Goal: Task Accomplishment & Management: Use online tool/utility

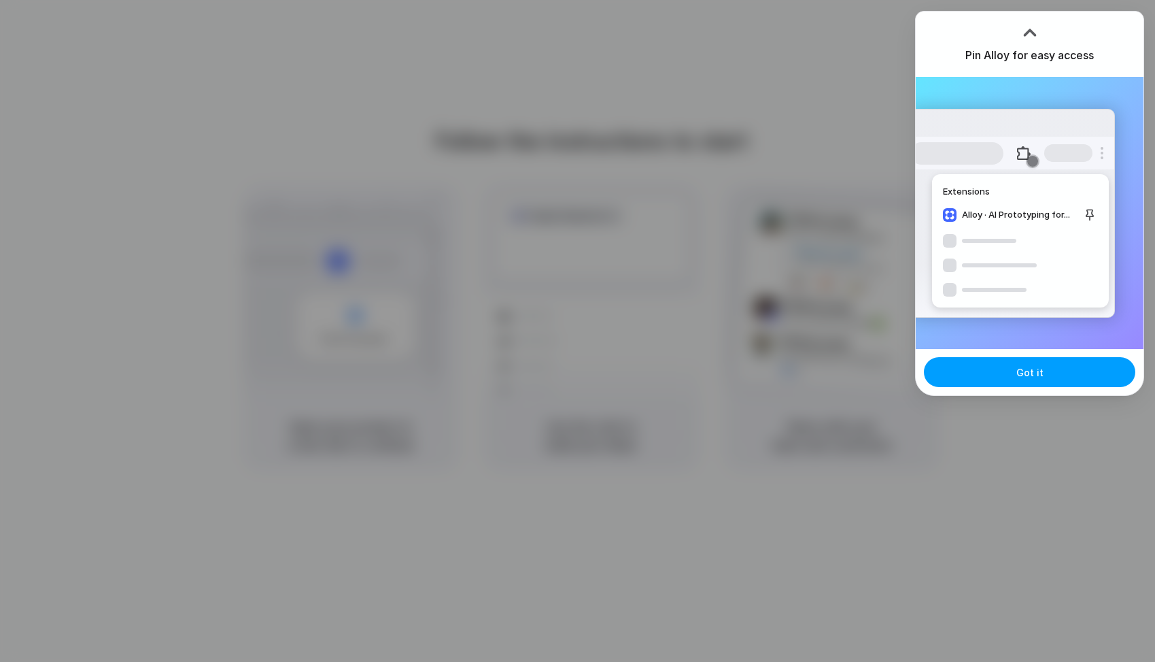
click at [1017, 368] on button "Got it" at bounding box center [1029, 372] width 211 height 30
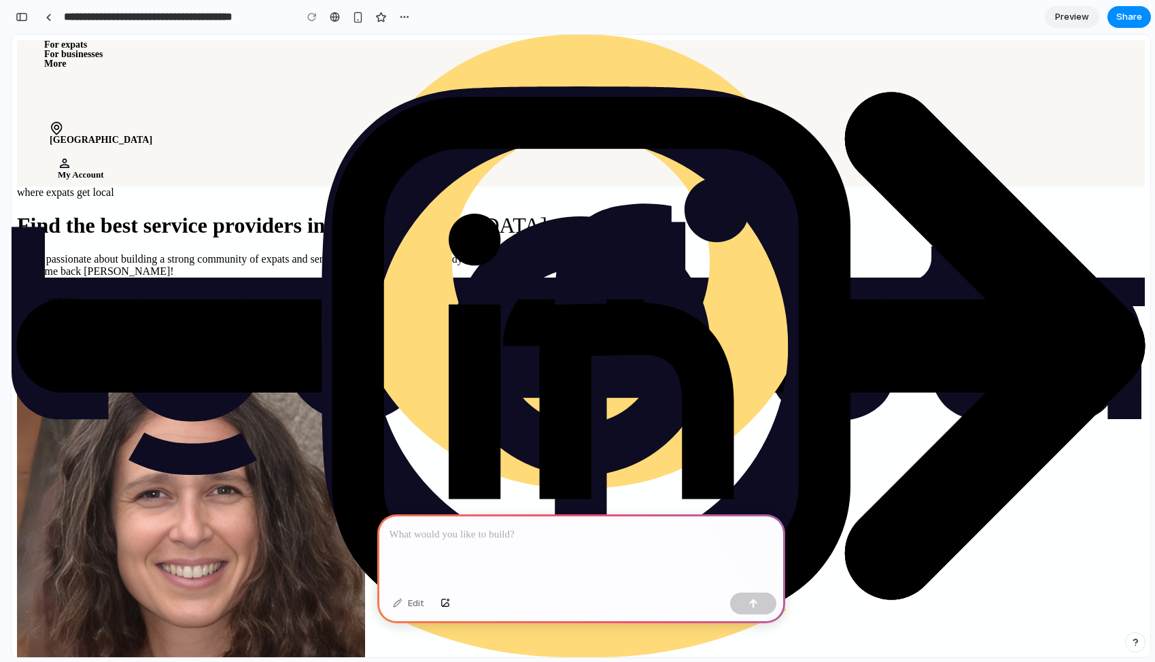
click at [592, 306] on div "Find a service" at bounding box center [581, 300] width 1128 height 12
click at [602, 277] on div "Welcome back [PERSON_NAME]!" at bounding box center [581, 271] width 1128 height 12
click at [735, 238] on div "Find the best service providers in Lisbon" at bounding box center [581, 225] width 1128 height 25
click at [741, 186] on div "where expats get local Find the best service providers in Lisbon We’re passiona…" at bounding box center [581, 246] width 1128 height 120
click at [597, 65] on img at bounding box center [581, 346] width 1139 height 622
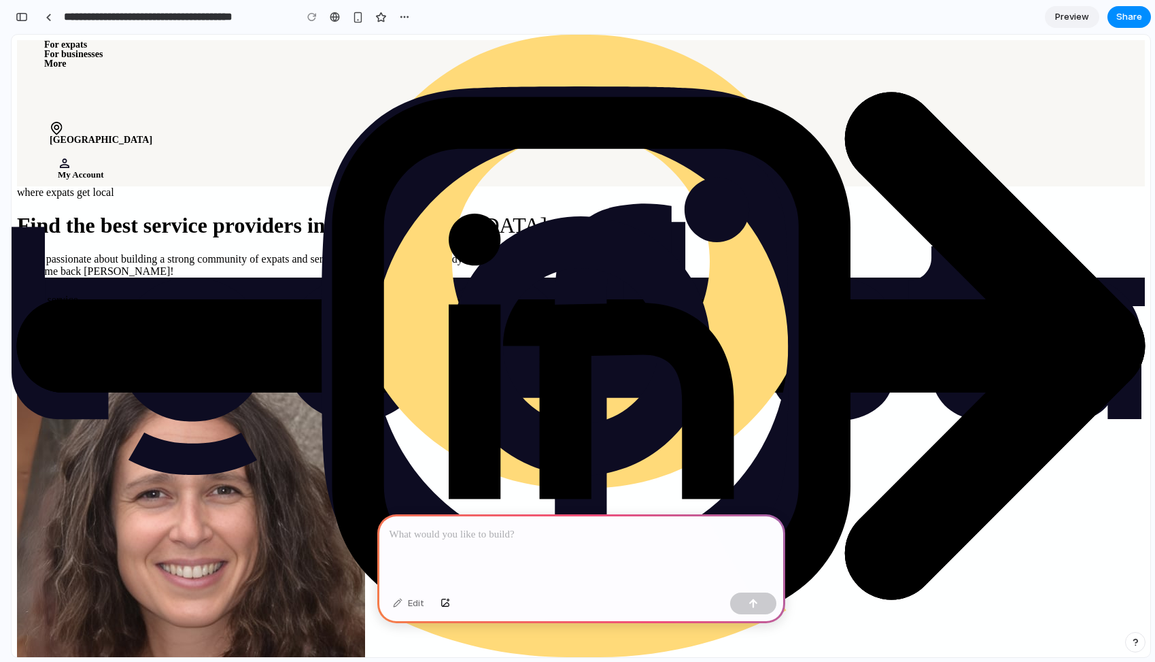
click at [586, 186] on div "where expats get local" at bounding box center [581, 192] width 1128 height 12
click at [581, 306] on div "Find a service" at bounding box center [581, 300] width 1128 height 12
click at [50, 19] on div at bounding box center [49, 17] width 6 height 7
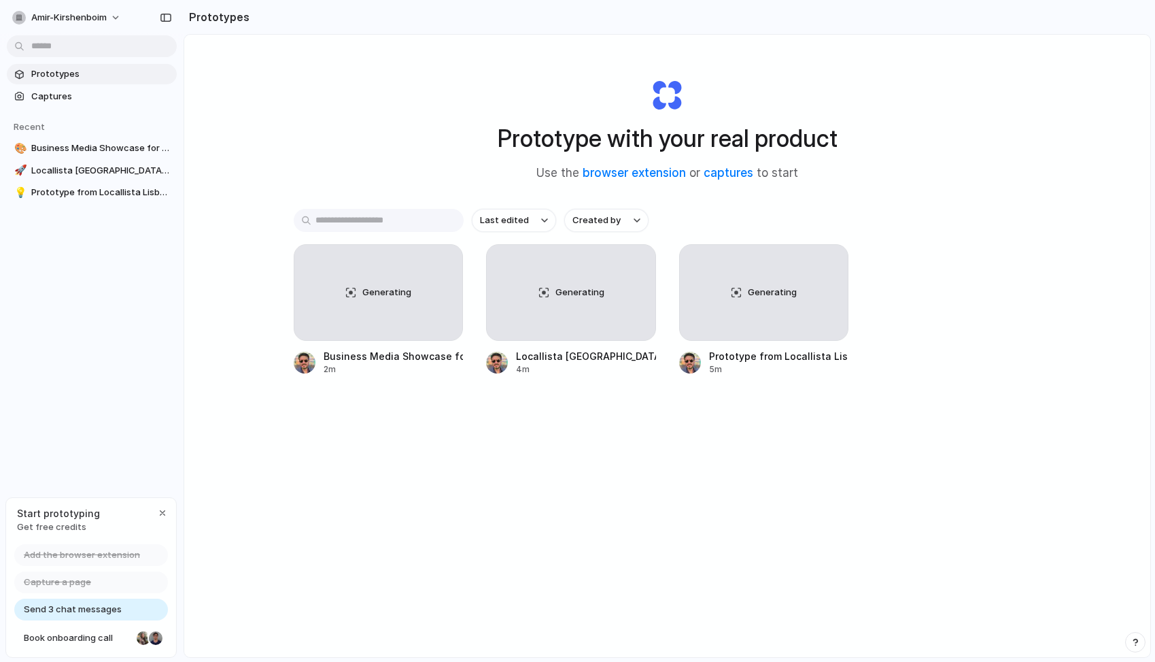
click at [103, 607] on span "Send 3 chat messages" at bounding box center [73, 609] width 98 height 14
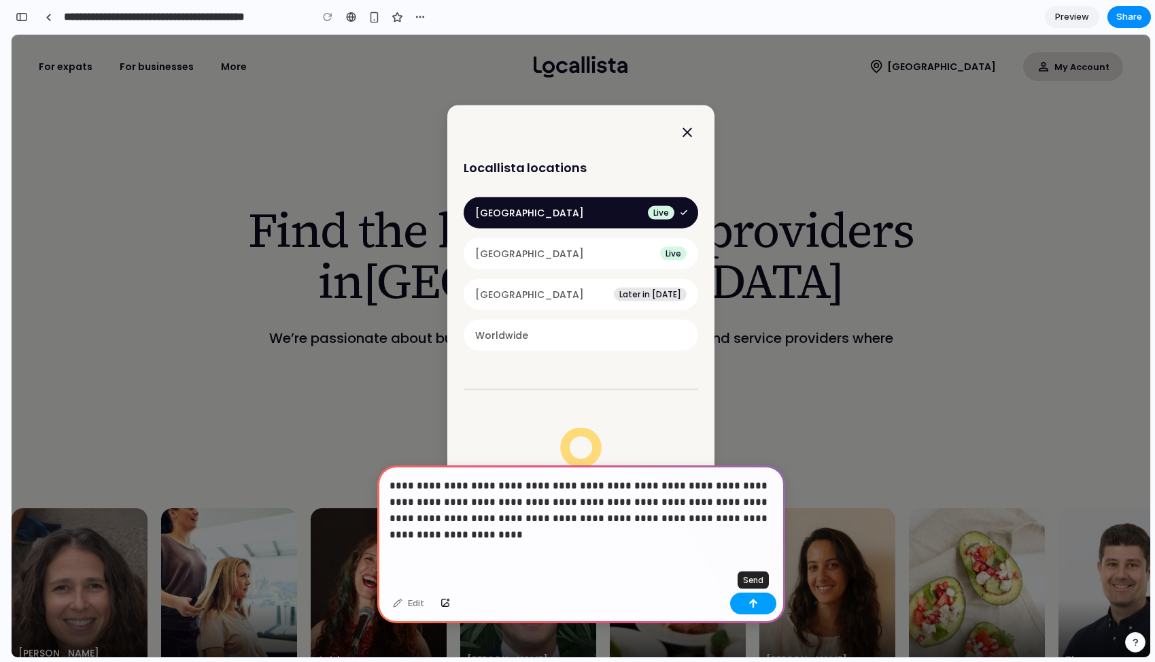
click at [743, 607] on button "button" at bounding box center [753, 603] width 46 height 22
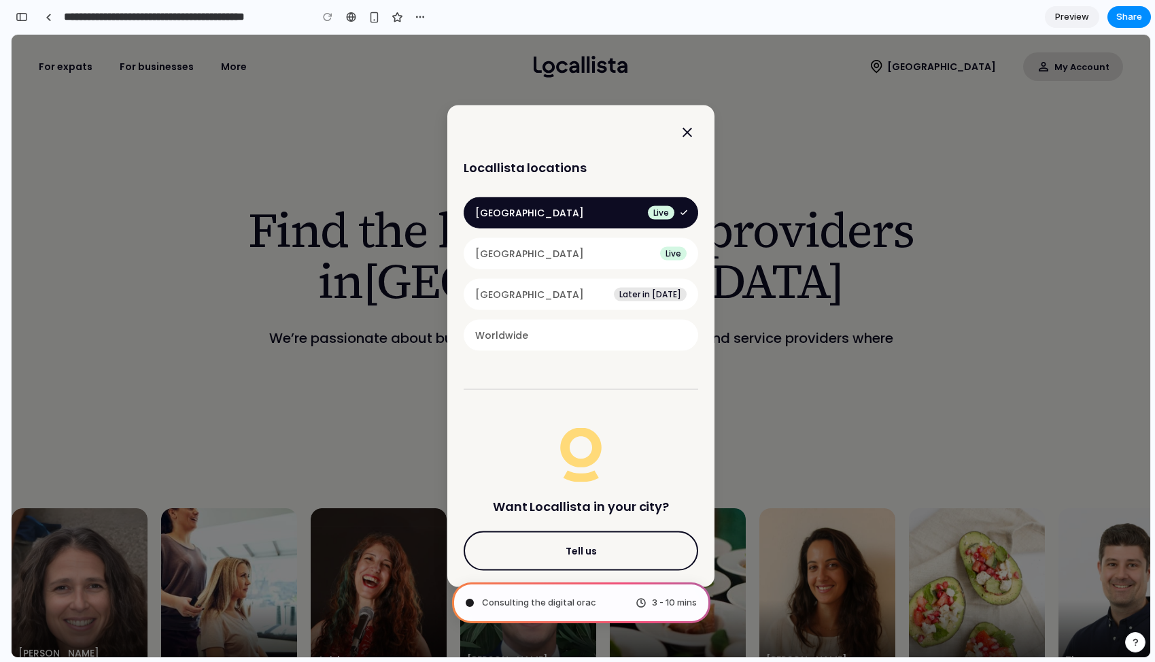
type input "**********"
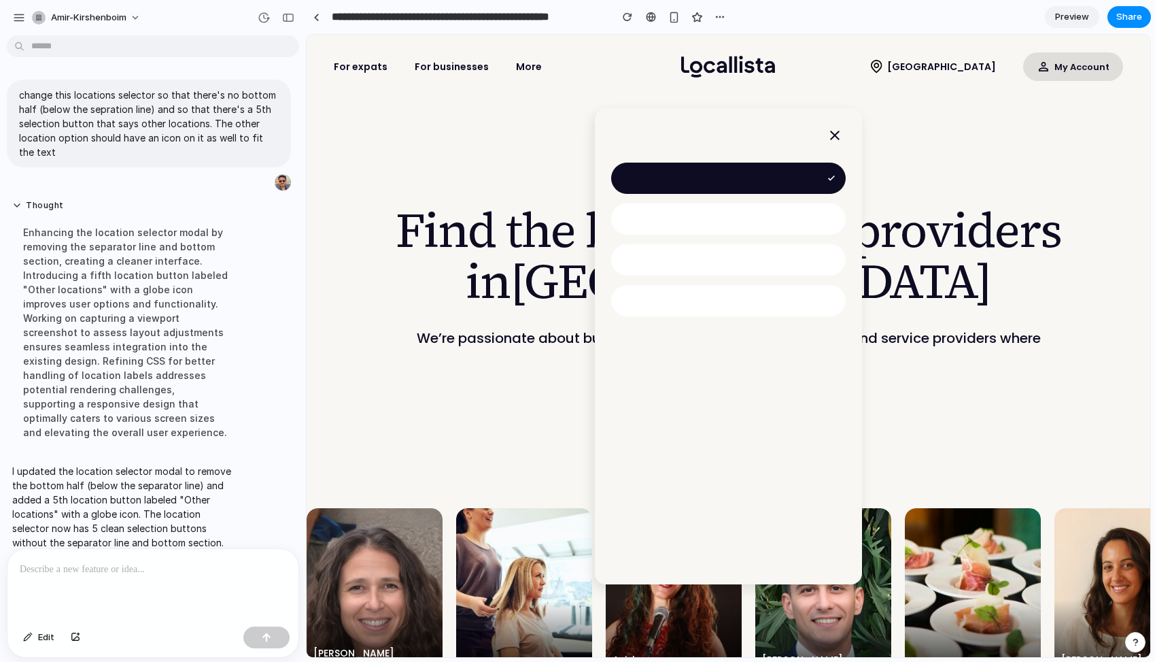
click at [691, 269] on div at bounding box center [728, 259] width 235 height 31
click at [691, 303] on div at bounding box center [728, 300] width 235 height 31
click at [718, 170] on div at bounding box center [728, 178] width 235 height 31
click at [390, 347] on div "where expats get local Find the best service providers in Lisbon We’re passiona…" at bounding box center [729, 325] width 844 height 322
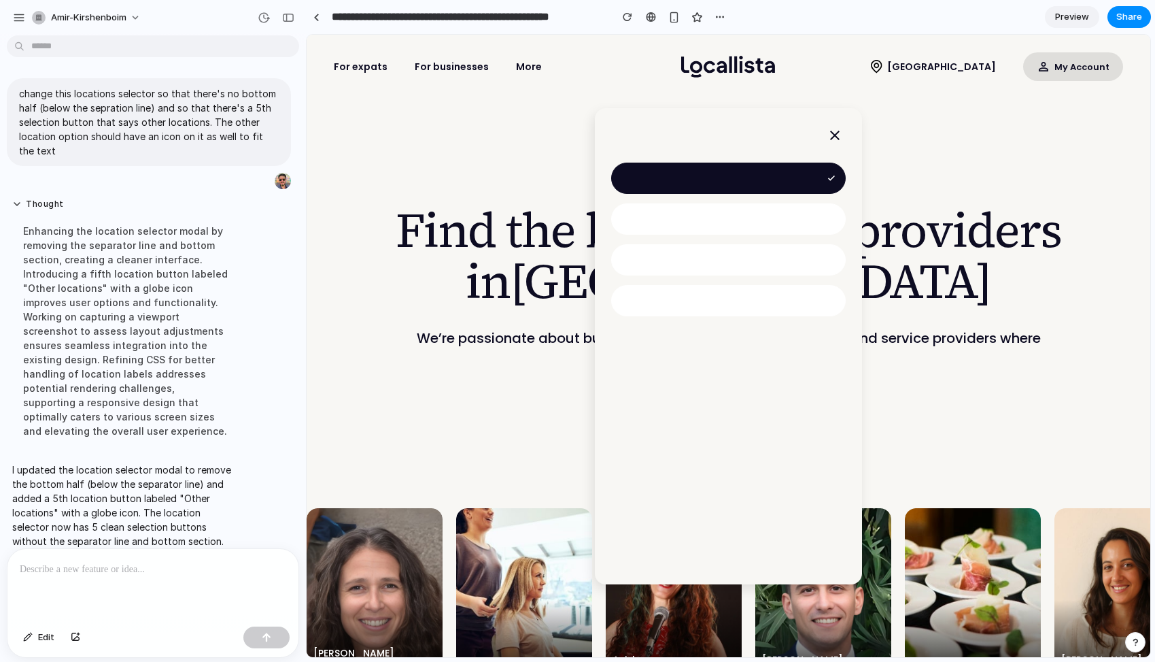
click at [176, 578] on div at bounding box center [152, 585] width 291 height 72
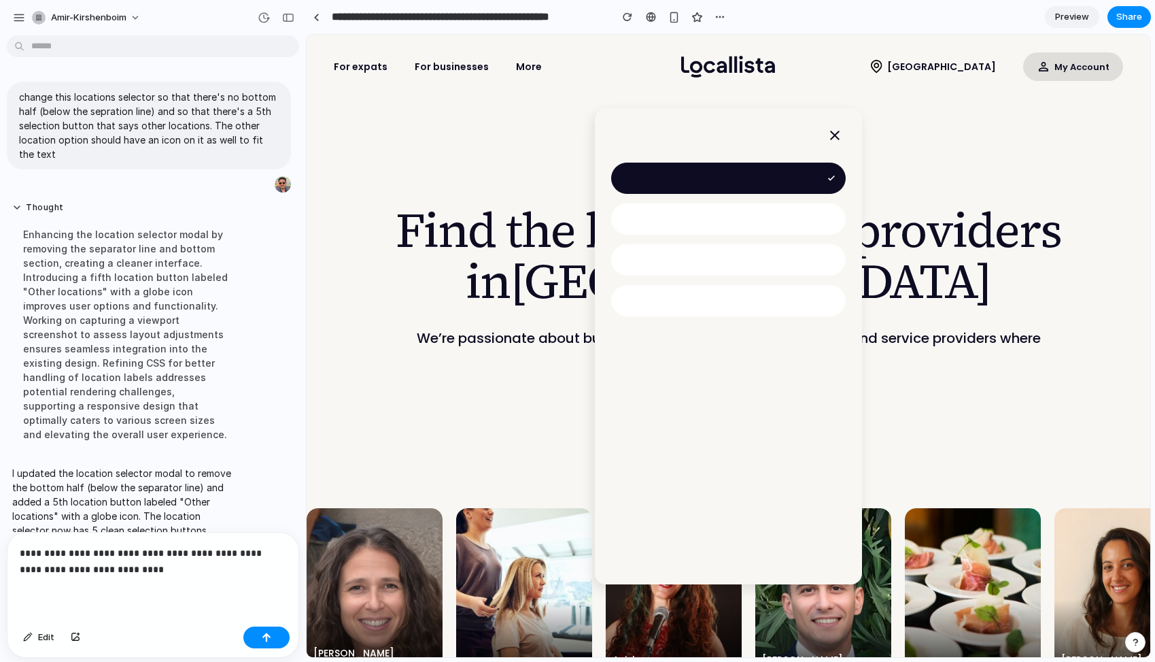
click at [86, 556] on p "**********" at bounding box center [153, 561] width 267 height 33
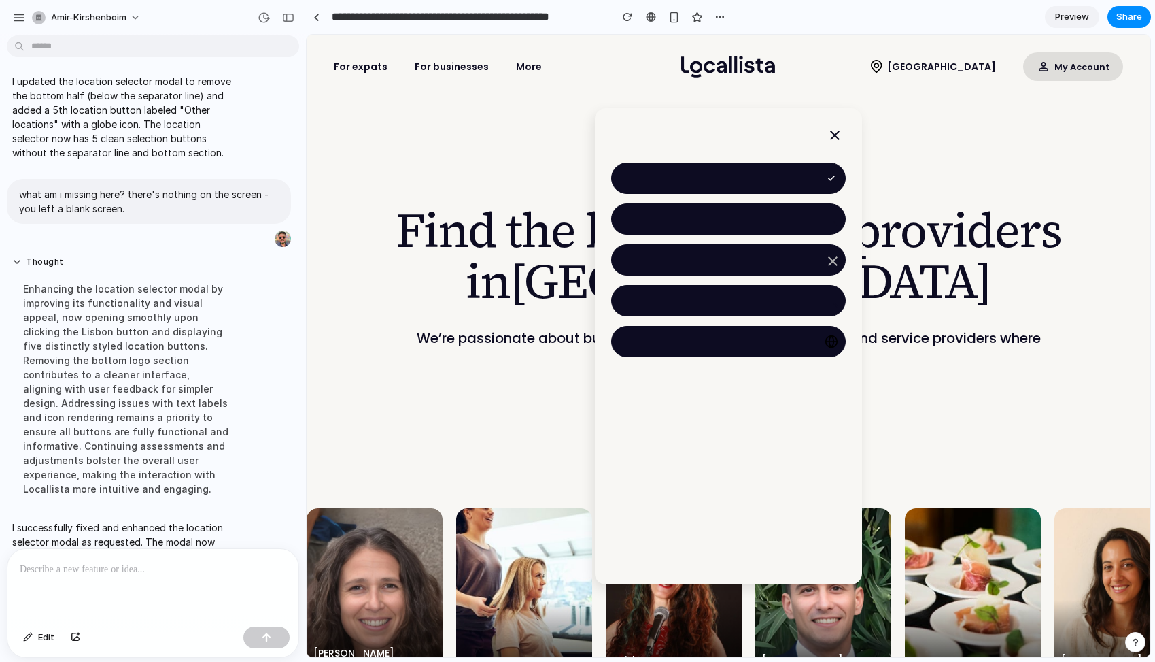
scroll to position [256, 0]
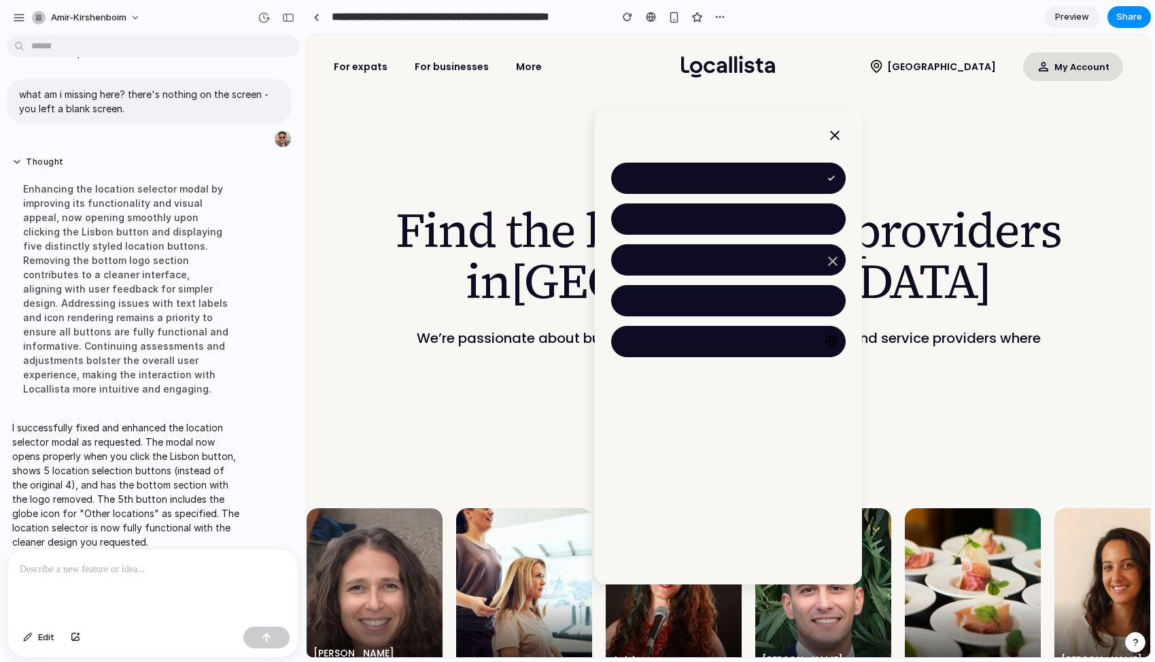
click at [767, 262] on div at bounding box center [728, 259] width 235 height 31
click at [757, 301] on div at bounding box center [728, 300] width 235 height 31
click at [755, 341] on div at bounding box center [728, 341] width 235 height 31
click at [126, 575] on p at bounding box center [153, 569] width 267 height 16
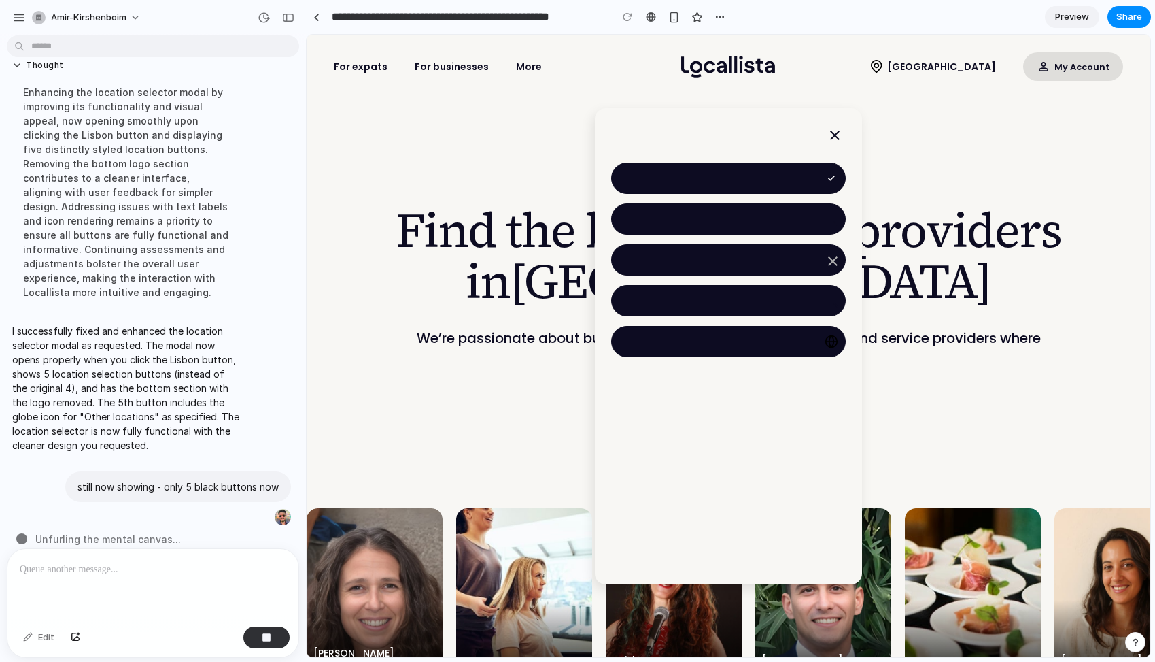
click at [834, 136] on icon at bounding box center [834, 135] width 27 height 27
click at [762, 194] on div at bounding box center [728, 214] width 235 height 41
click at [762, 218] on div at bounding box center [728, 218] width 235 height 31
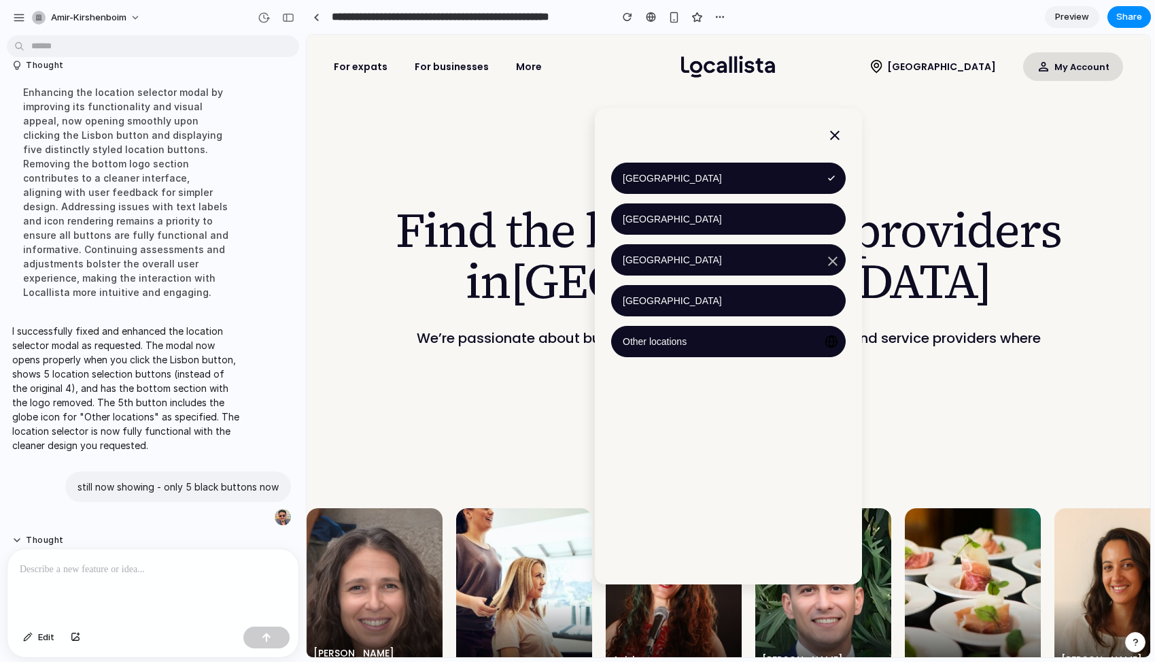
scroll to position [509, 0]
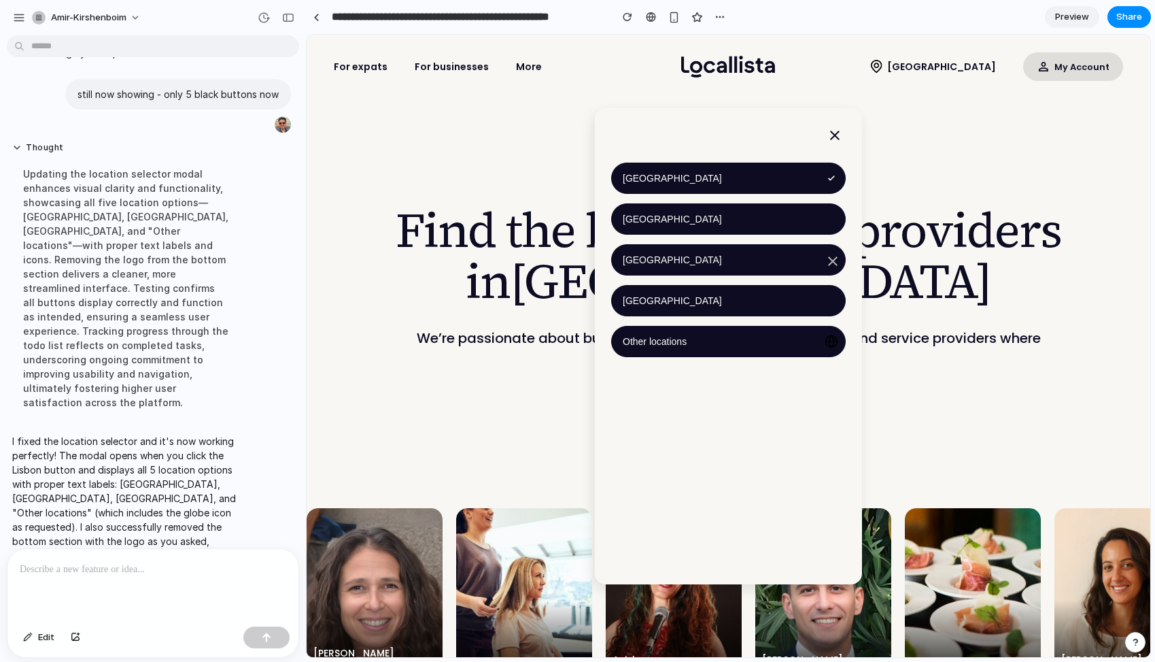
click at [90, 570] on p at bounding box center [153, 569] width 267 height 16
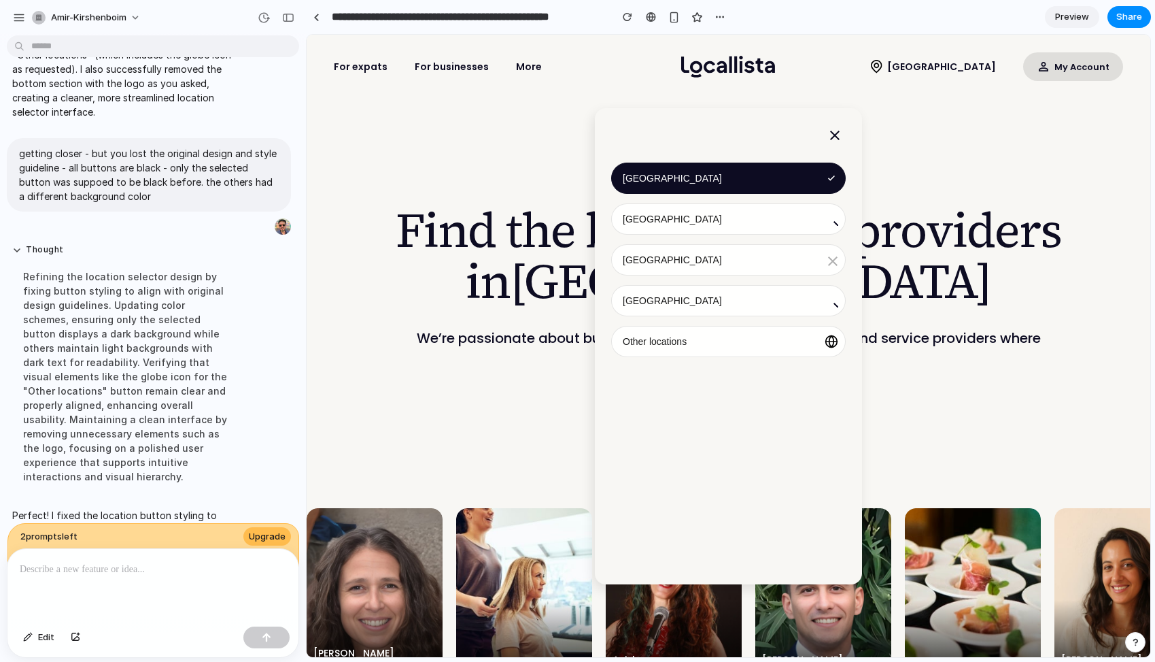
scroll to position [816, 0]
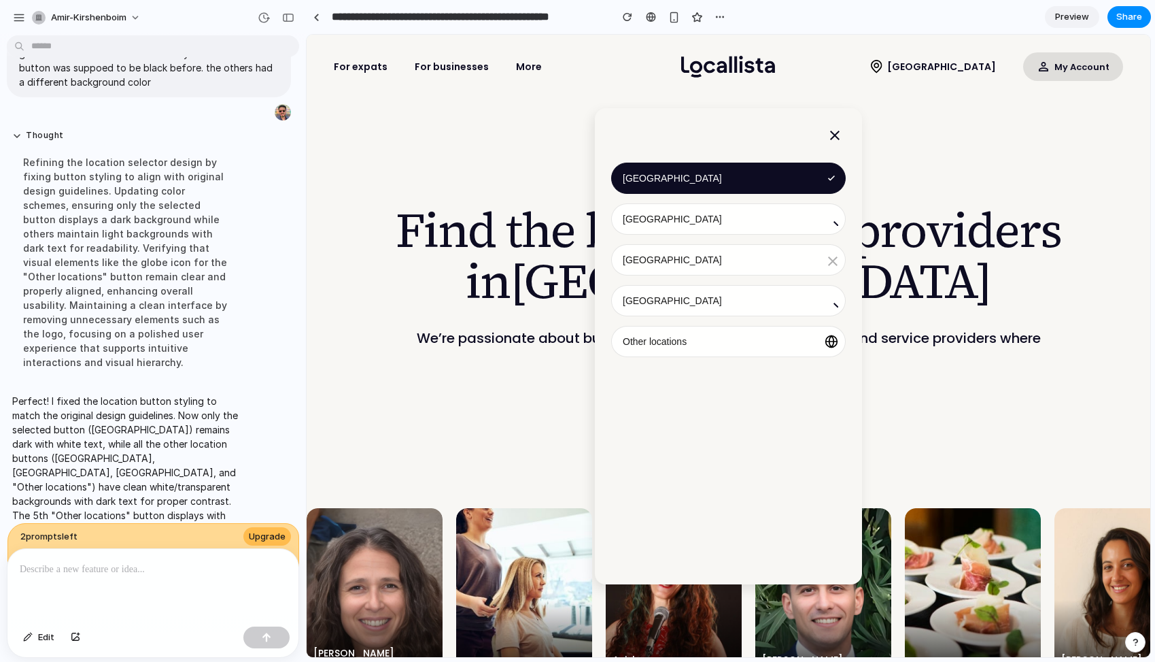
click at [91, 579] on div at bounding box center [152, 585] width 291 height 72
click at [718, 20] on div "button" at bounding box center [720, 17] width 11 height 11
click at [864, 27] on div "Duplicate Delete" at bounding box center [577, 331] width 1155 height 662
click at [1123, 20] on span "Share" at bounding box center [1129, 17] width 26 height 14
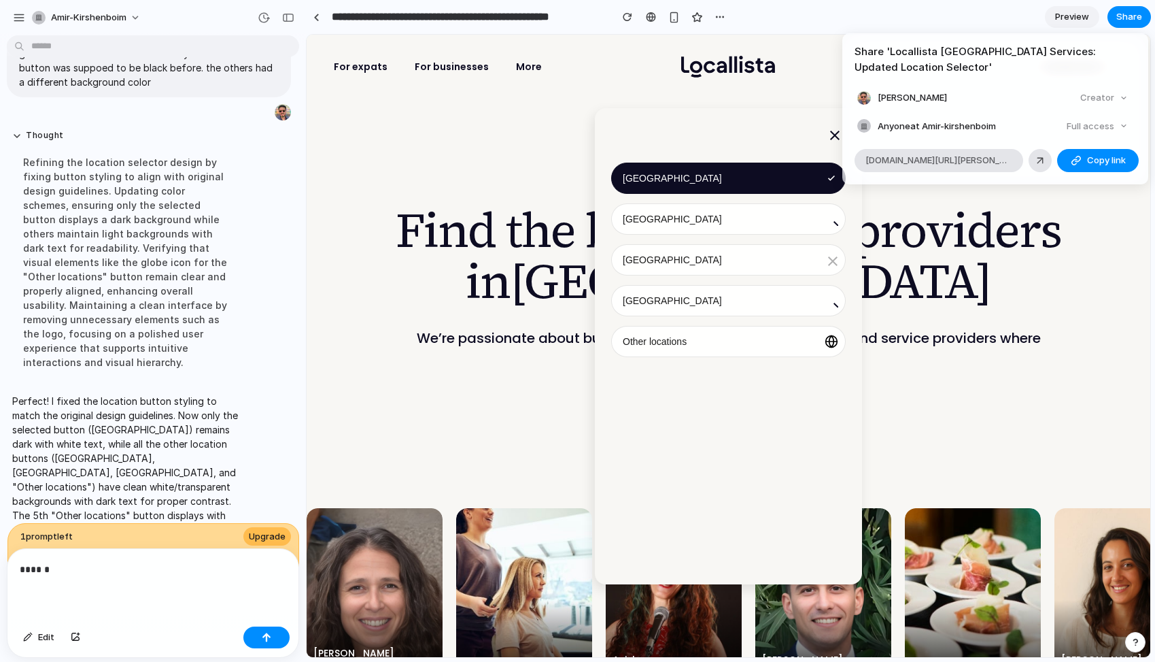
click at [917, 12] on div "Share ' Locallista Lisbon Services: Updated Location Selector ' Amir Kirshenboi…" at bounding box center [577, 331] width 1155 height 662
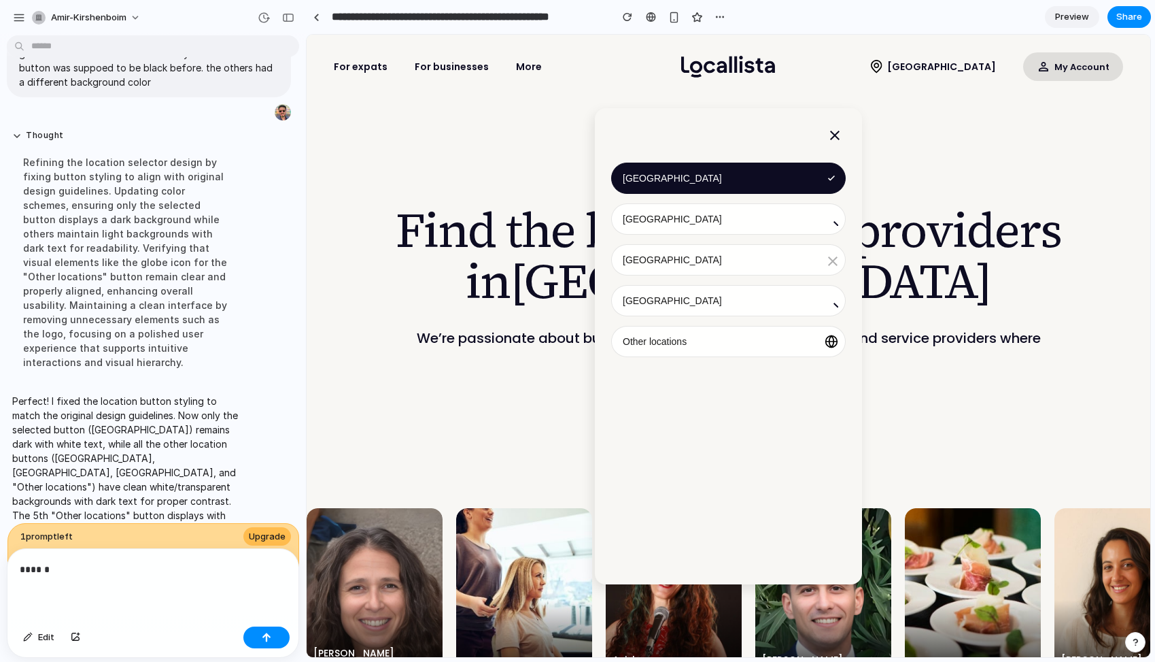
click at [167, 581] on div "******" at bounding box center [152, 585] width 291 height 72
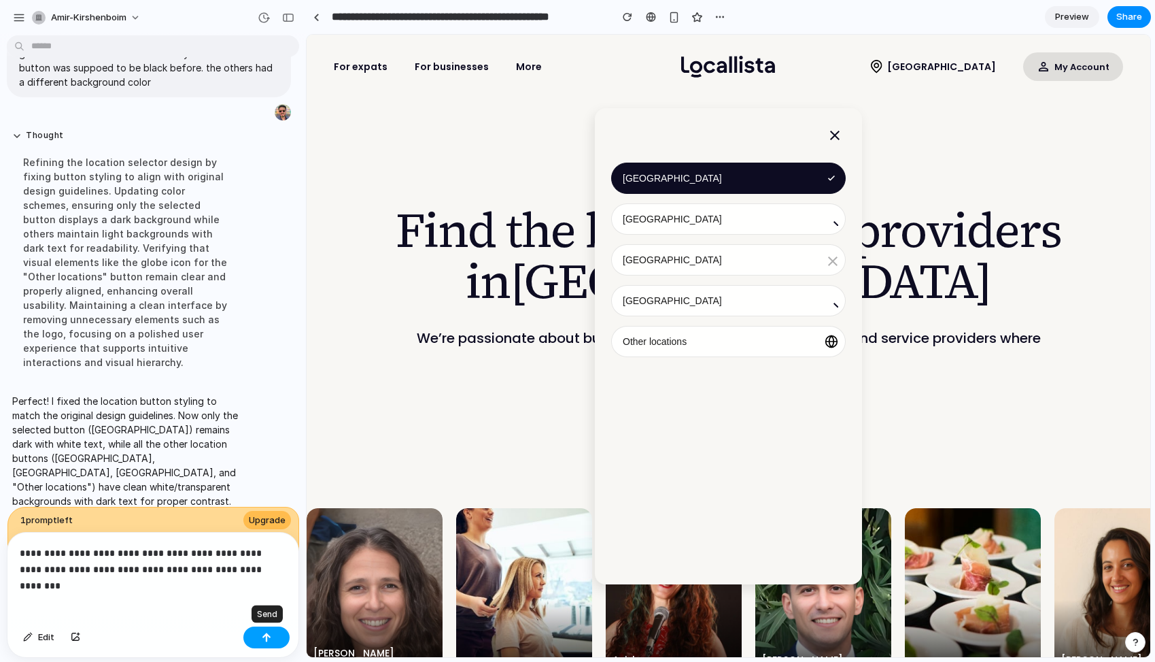
click at [264, 641] on div "button" at bounding box center [267, 637] width 10 height 10
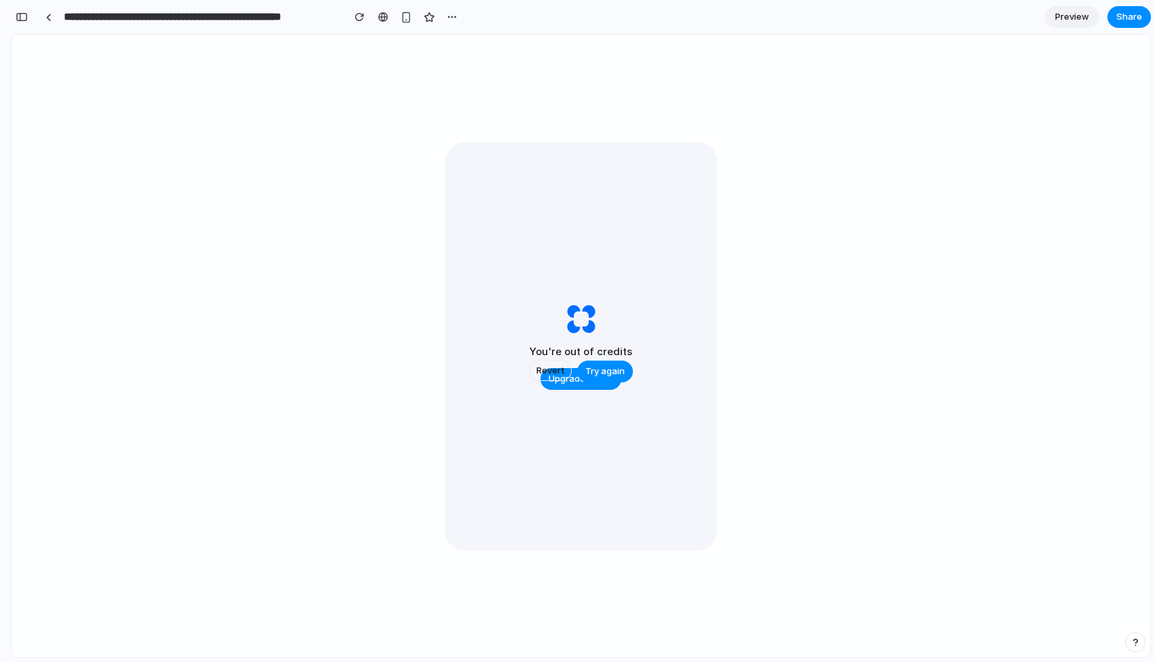
scroll to position [2240, 0]
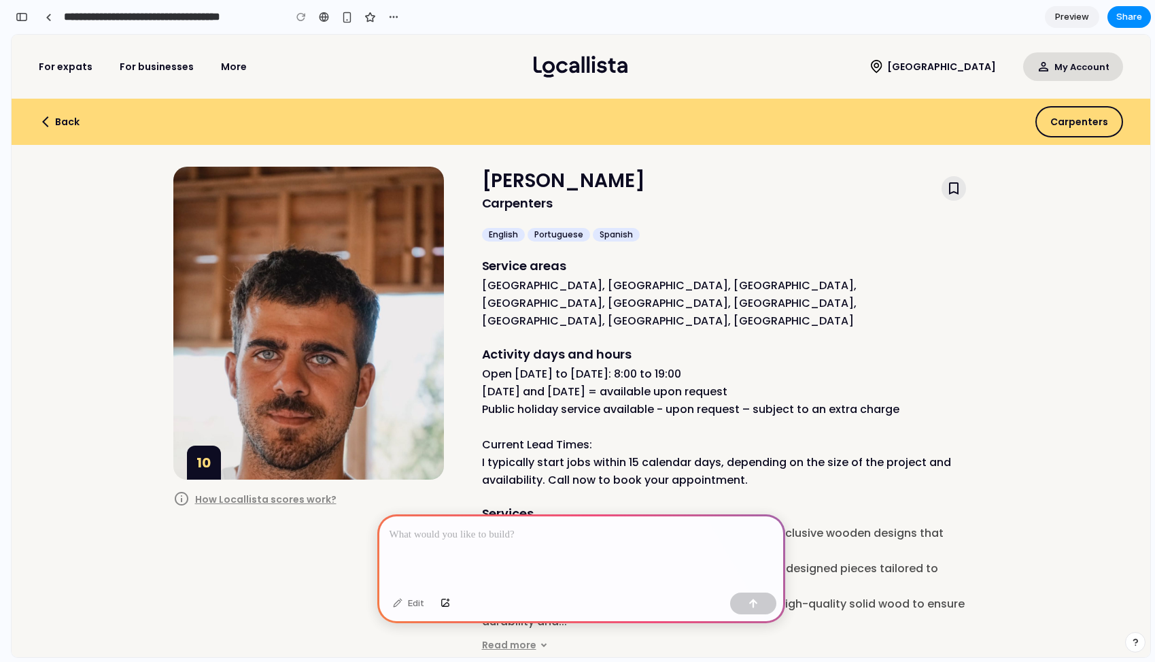
scroll to position [0, 12]
click at [472, 539] on p at bounding box center [581, 534] width 383 height 16
click at [432, 529] on p "***" at bounding box center [581, 534] width 383 height 16
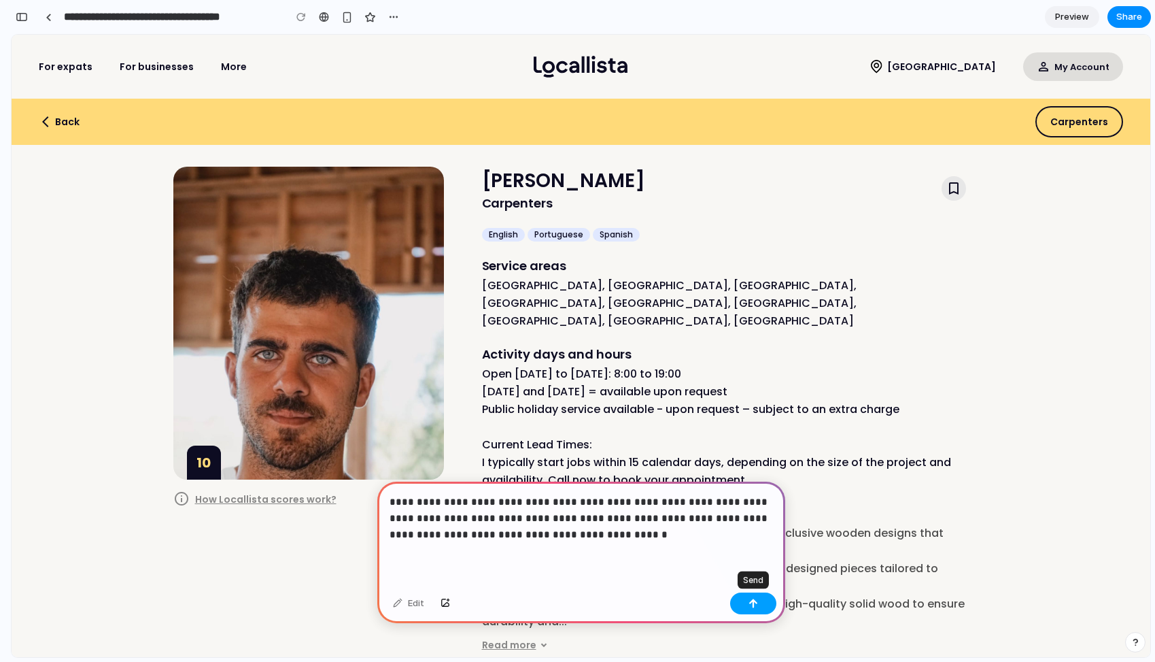
click at [751, 603] on div "button" at bounding box center [754, 603] width 10 height 10
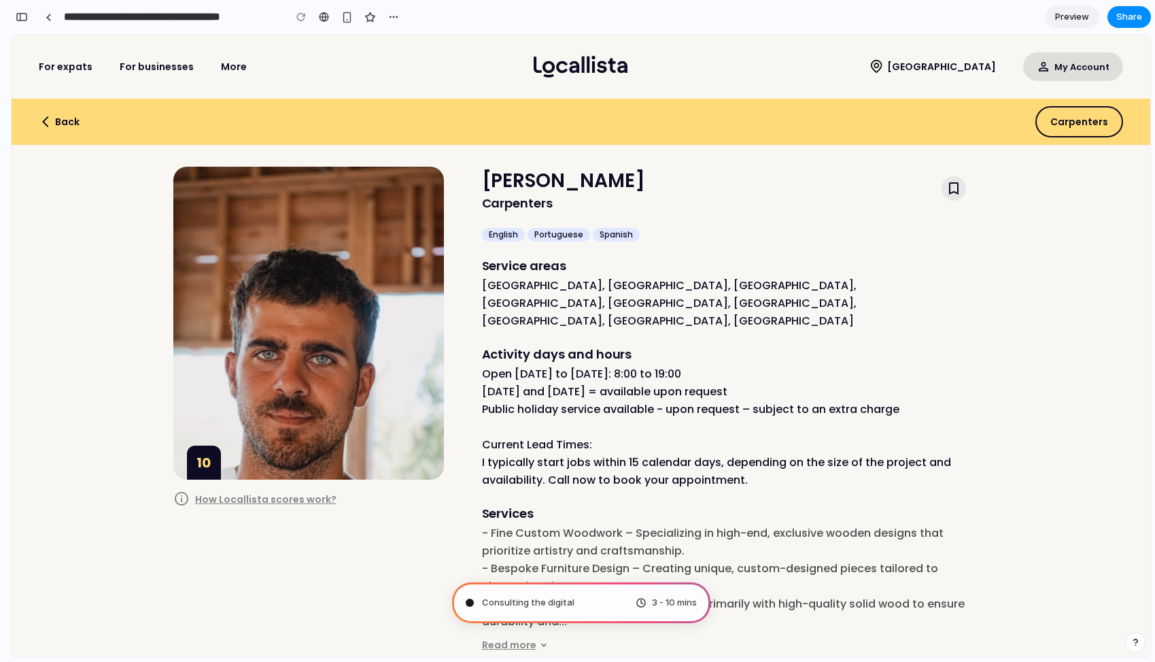
type input "**********"
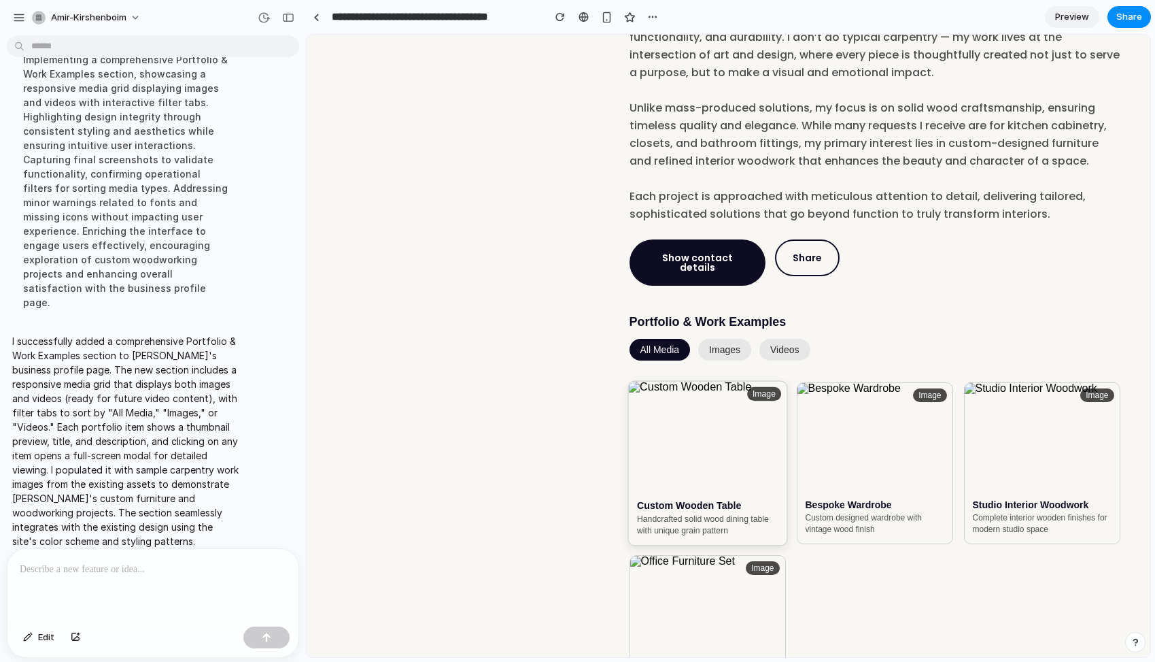
scroll to position [702, 0]
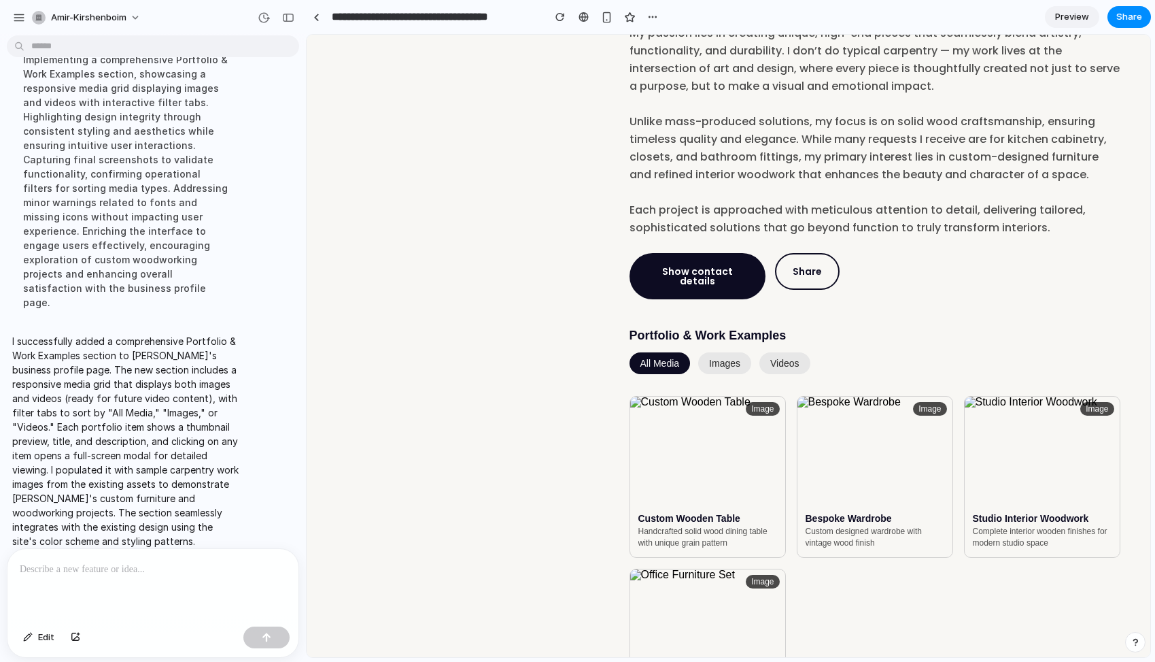
click at [722, 352] on button "images" at bounding box center [724, 363] width 53 height 22
click at [782, 352] on button "videos" at bounding box center [784, 363] width 51 height 22
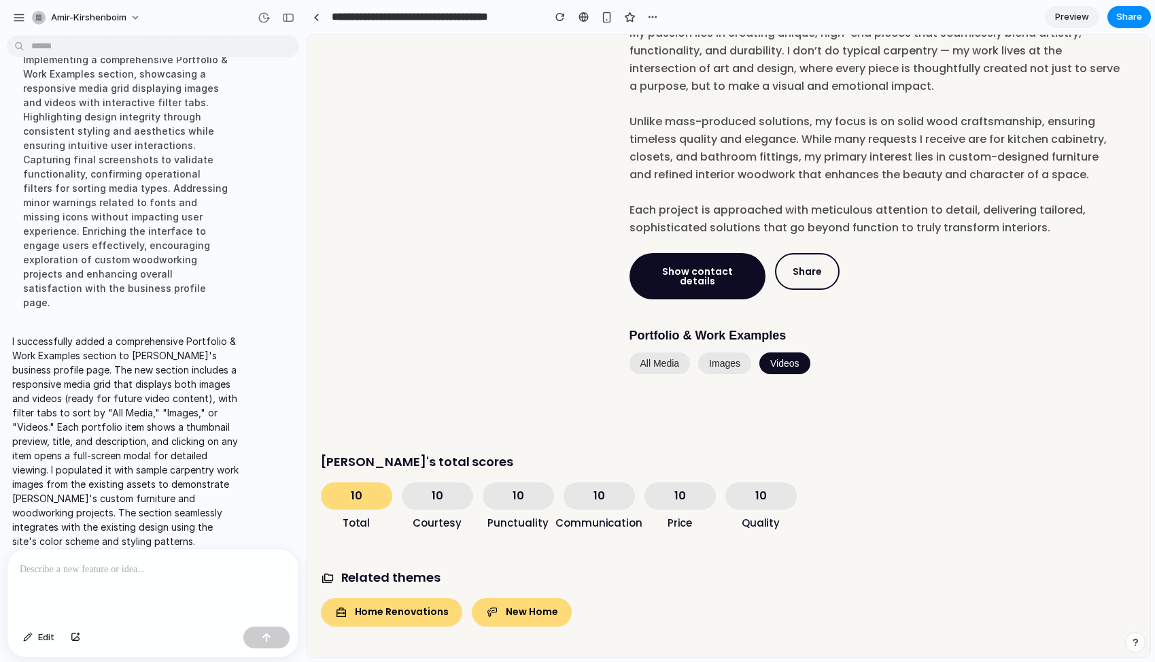
click at [663, 352] on button "All Media" at bounding box center [660, 363] width 61 height 22
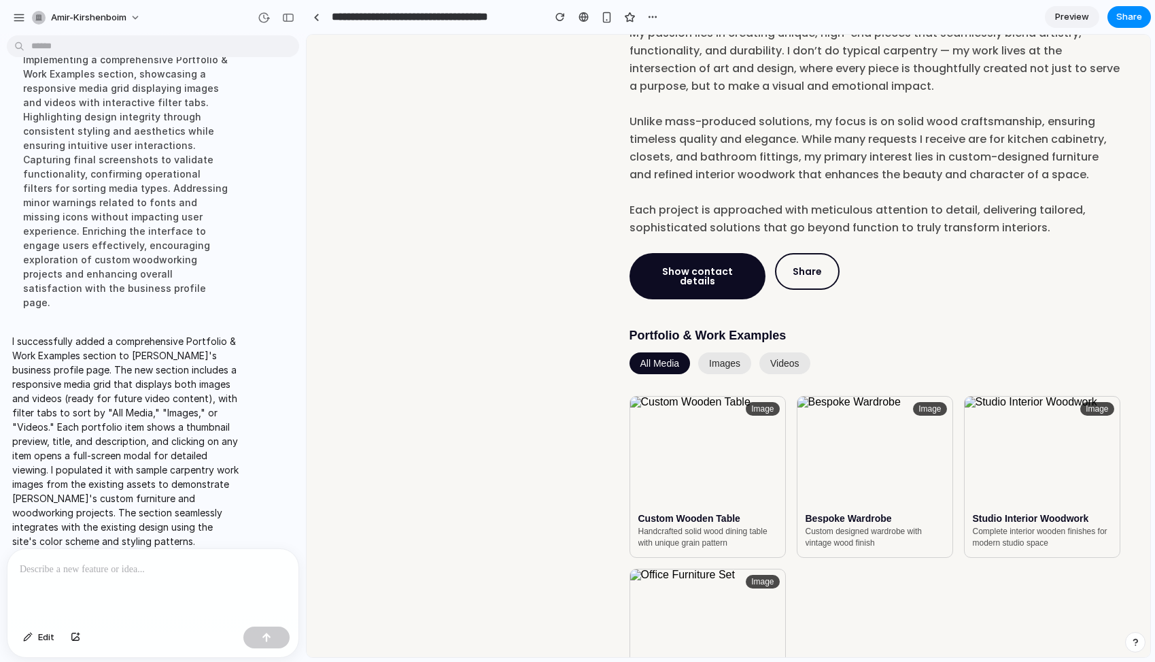
click at [721, 352] on button "images" at bounding box center [724, 363] width 53 height 22
click at [781, 352] on button "videos" at bounding box center [784, 363] width 51 height 22
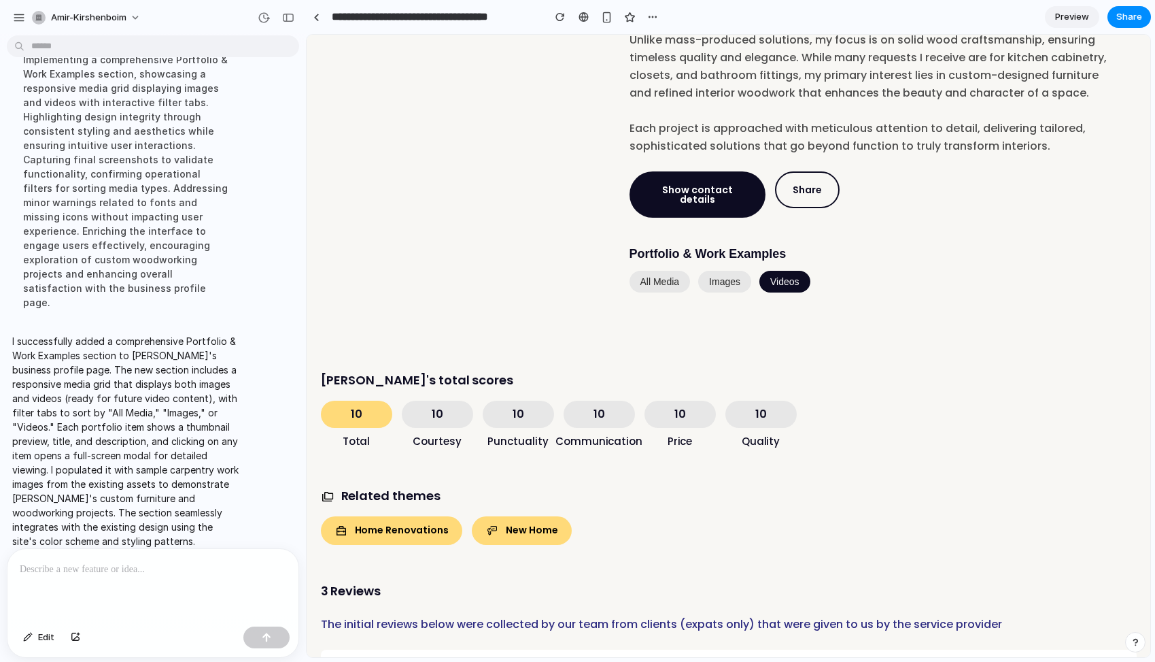
scroll to position [802, 0]
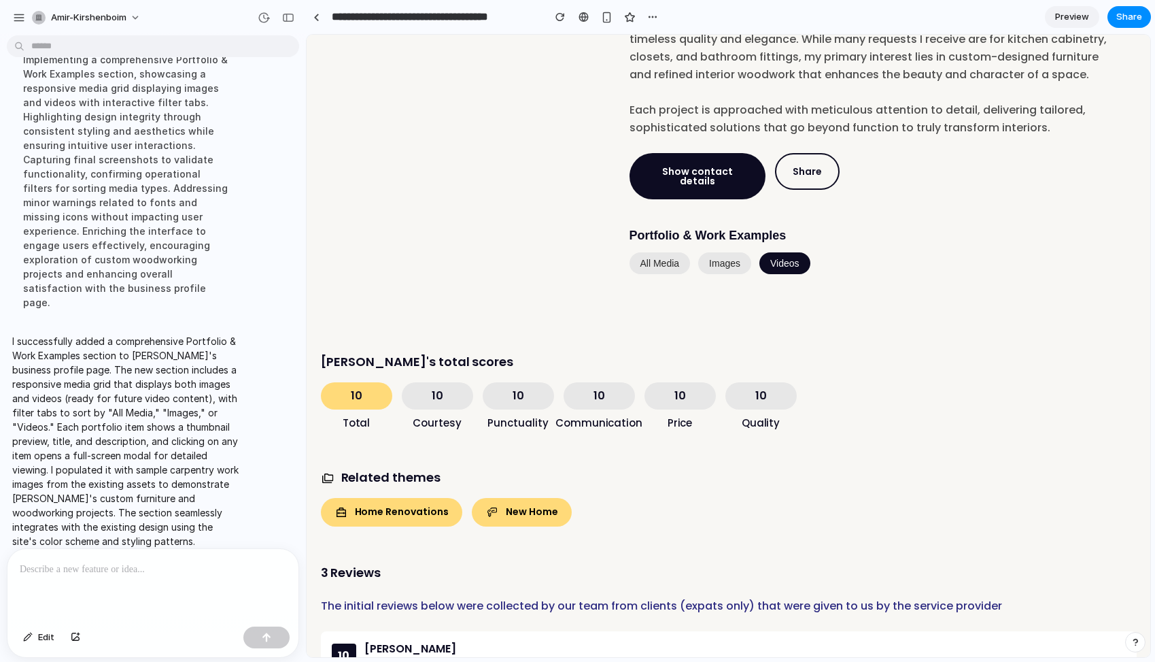
click at [658, 252] on button "All Media" at bounding box center [660, 263] width 61 height 22
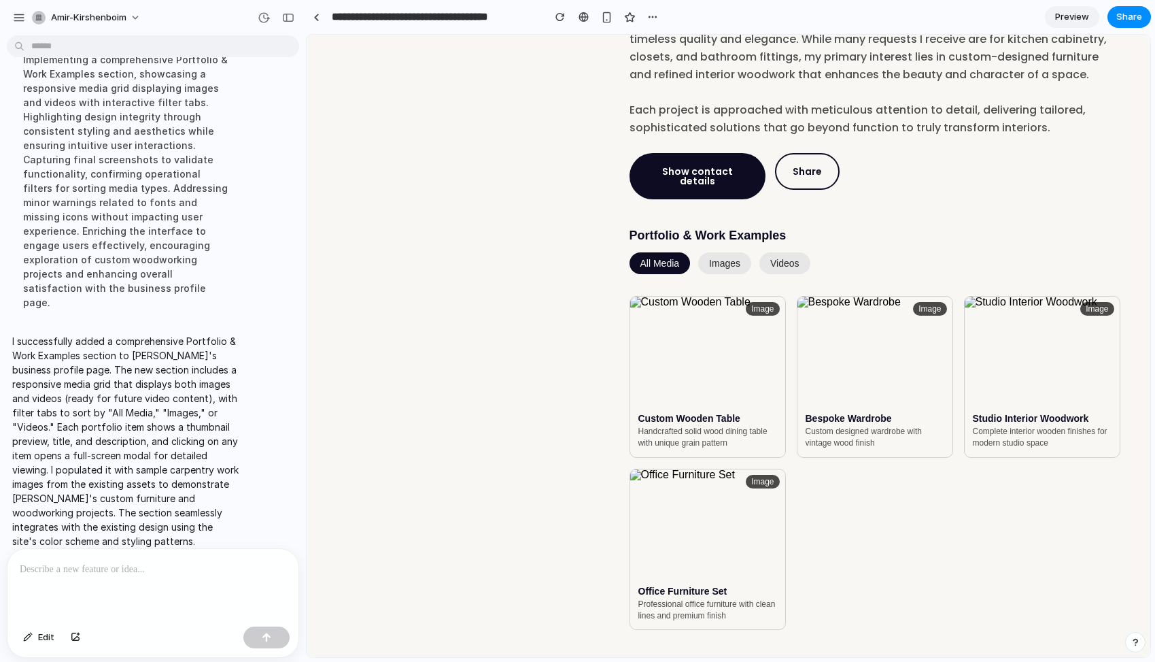
click at [706, 252] on button "images" at bounding box center [724, 263] width 53 height 22
click at [772, 252] on button "videos" at bounding box center [784, 263] width 51 height 22
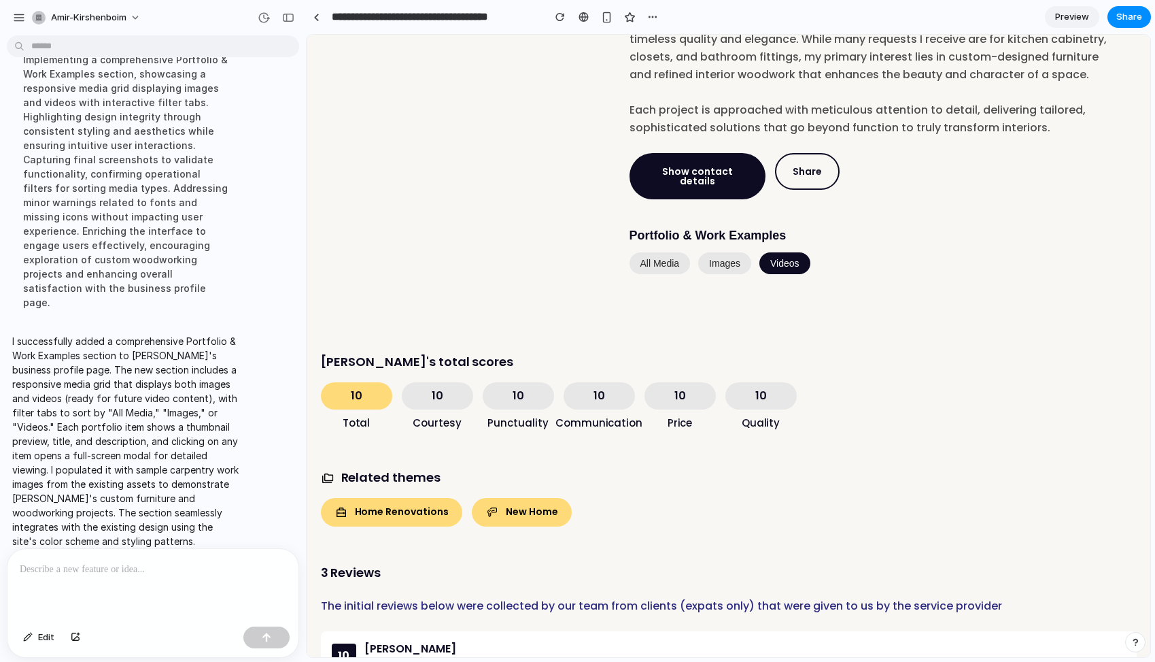
click at [663, 252] on button "All Media" at bounding box center [660, 263] width 61 height 22
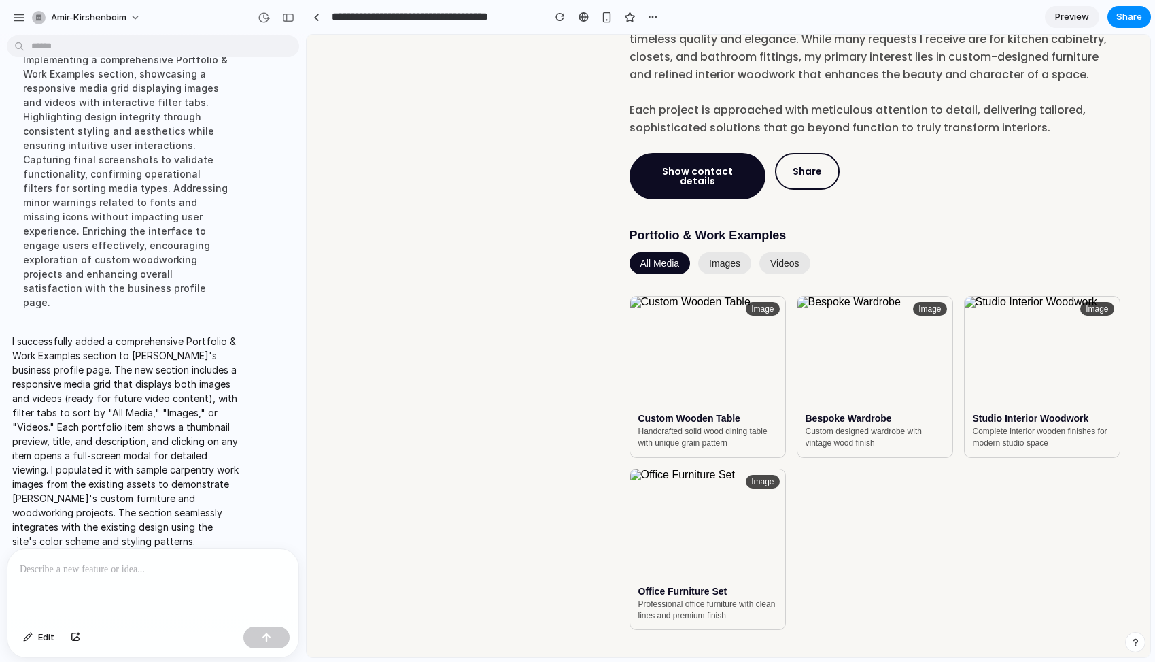
click at [163, 575] on p at bounding box center [153, 569] width 267 height 16
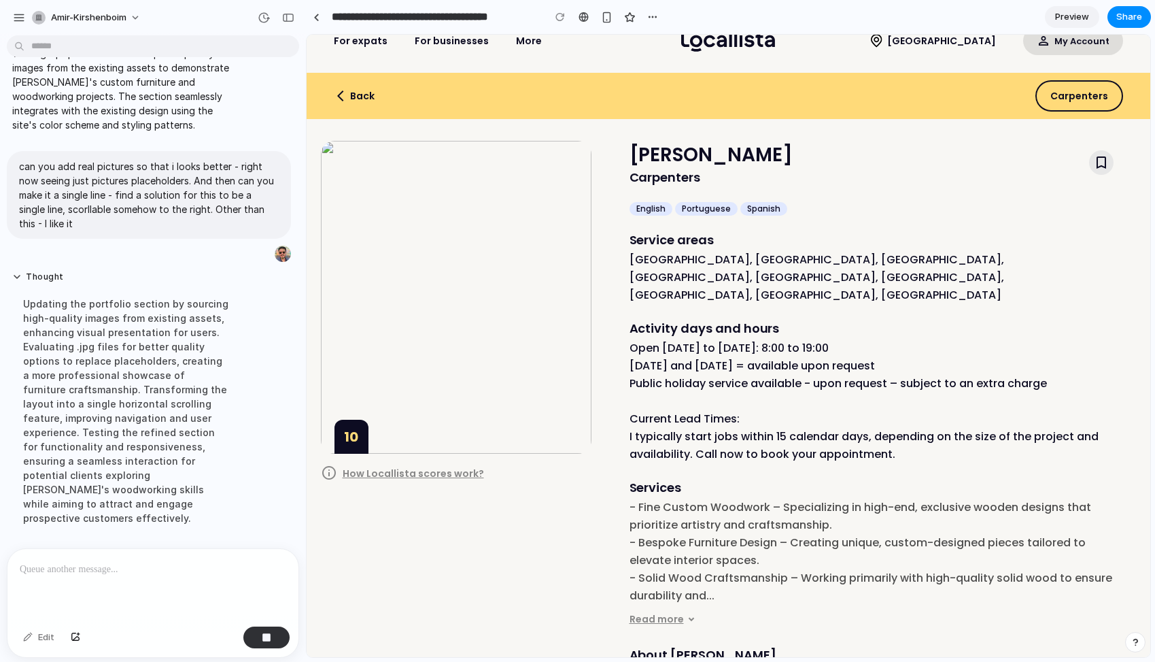
scroll to position [298, 0]
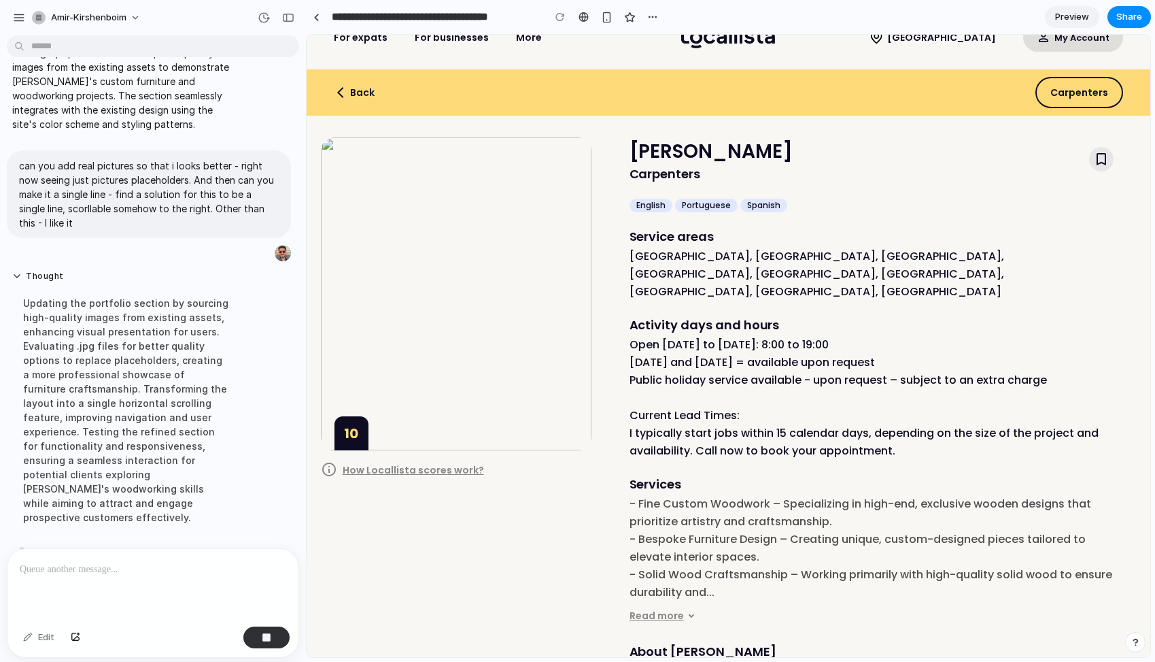
click at [509, 229] on img at bounding box center [456, 293] width 271 height 313
click at [315, 18] on div at bounding box center [316, 17] width 6 height 7
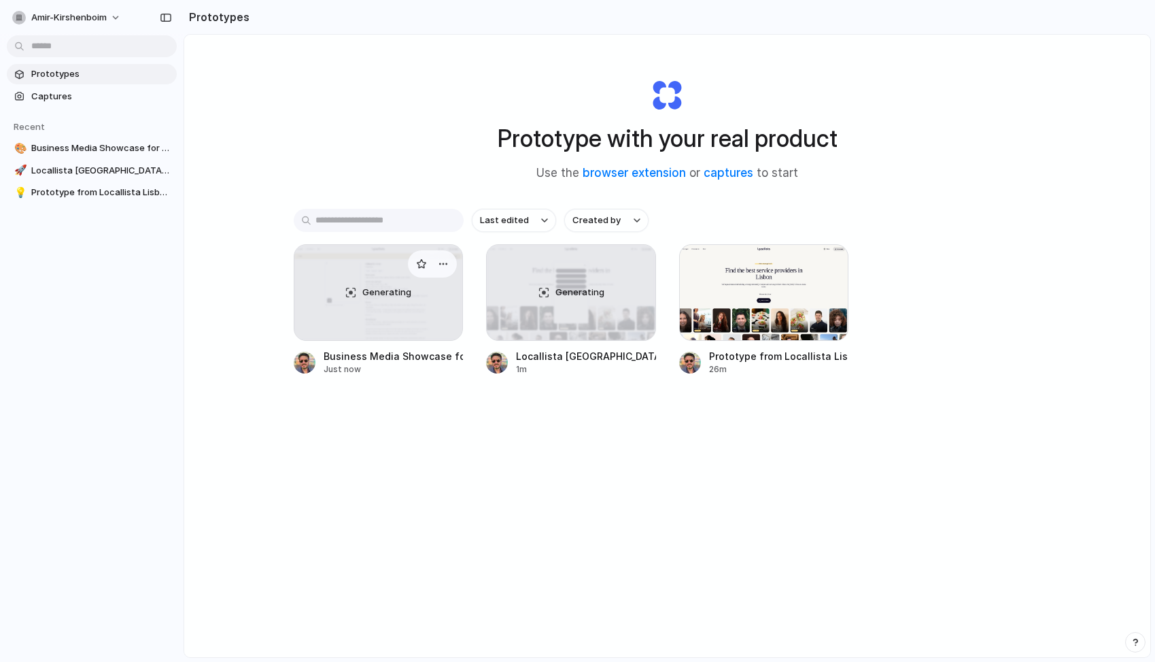
click at [447, 309] on div "Generating" at bounding box center [378, 292] width 169 height 95
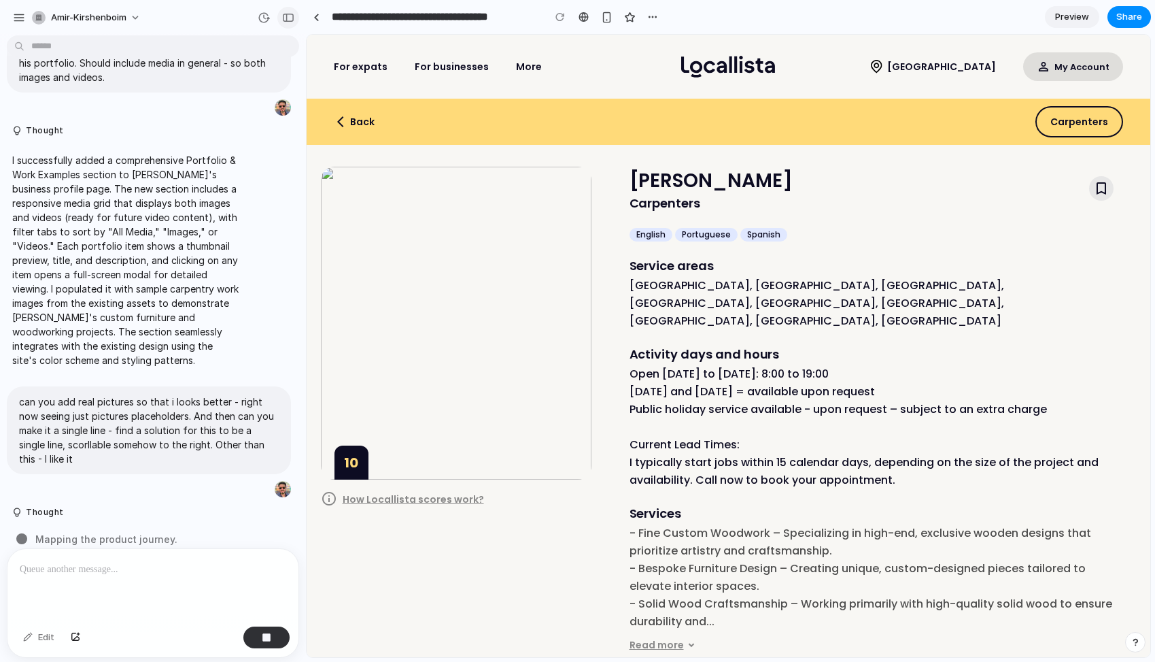
click at [289, 16] on div "button" at bounding box center [288, 18] width 12 height 10
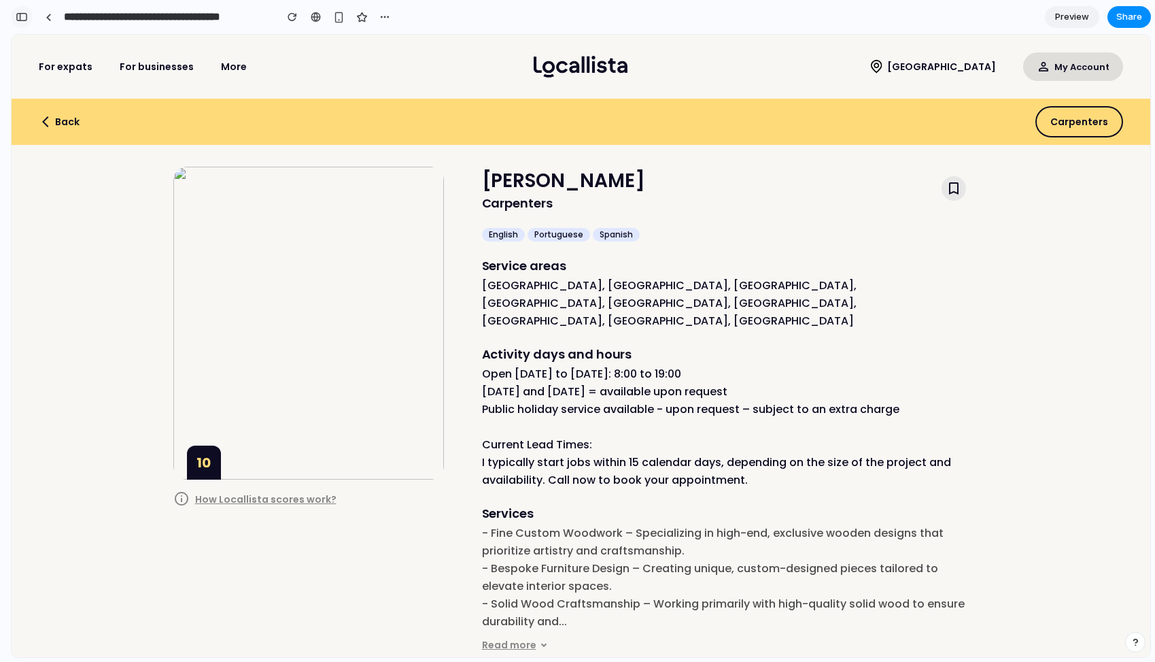
click at [22, 18] on div "button" at bounding box center [22, 17] width 12 height 10
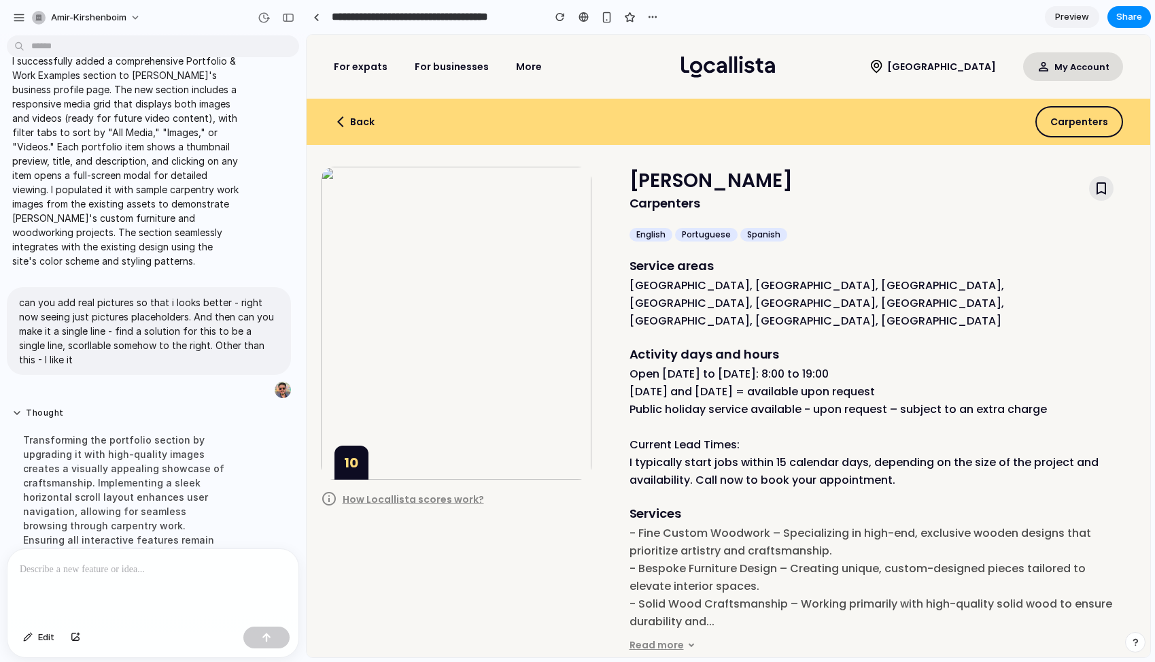
scroll to position [498, 0]
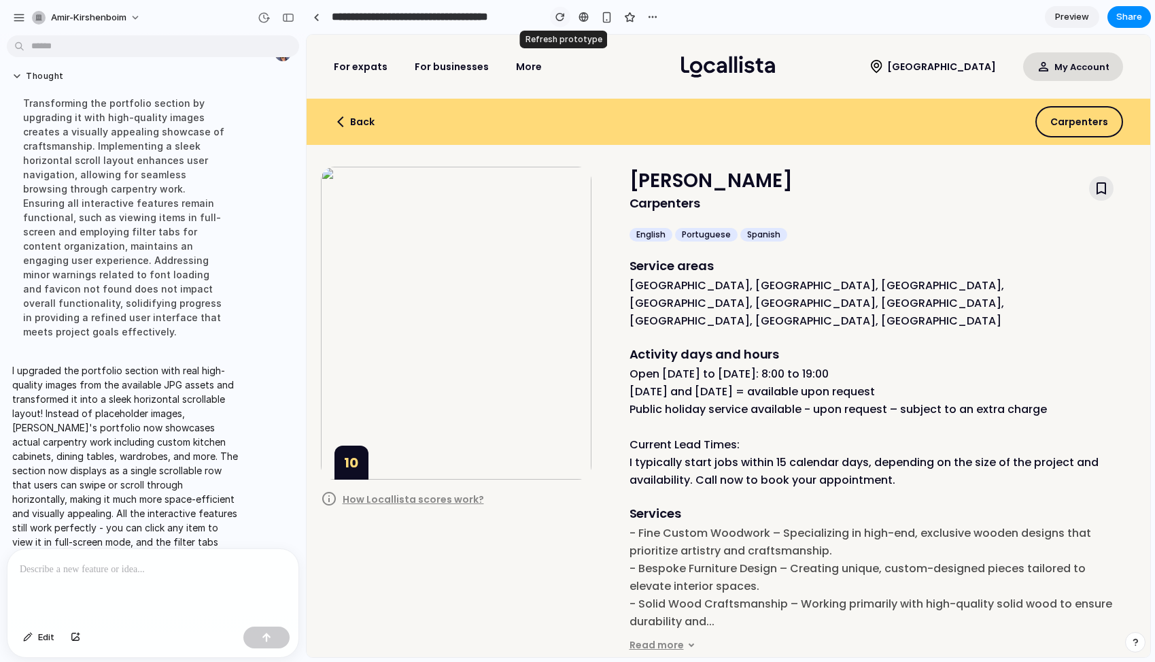
click at [559, 16] on div "button" at bounding box center [561, 17] width 10 height 10
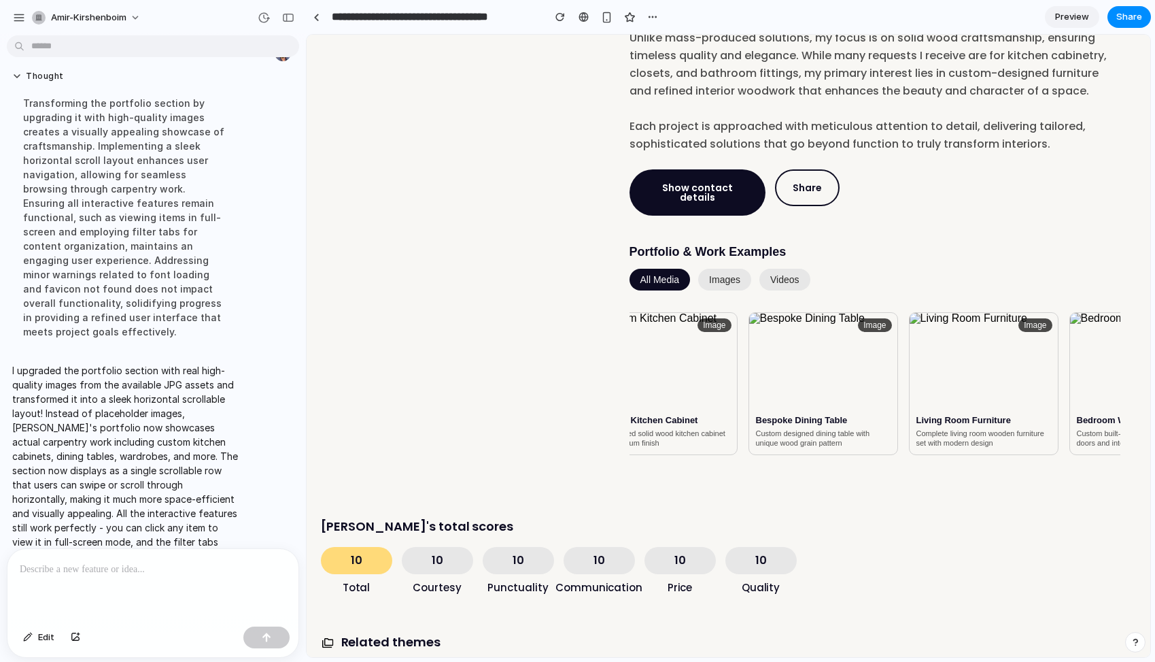
scroll to position [0, 0]
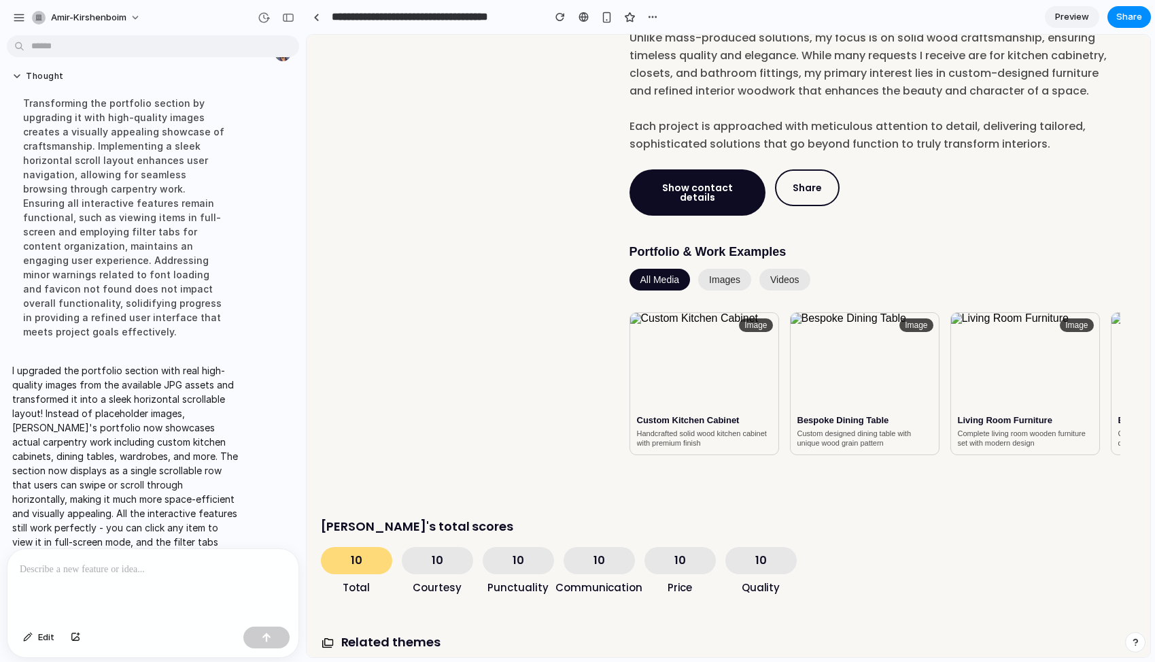
click at [721, 269] on button "images" at bounding box center [724, 280] width 53 height 22
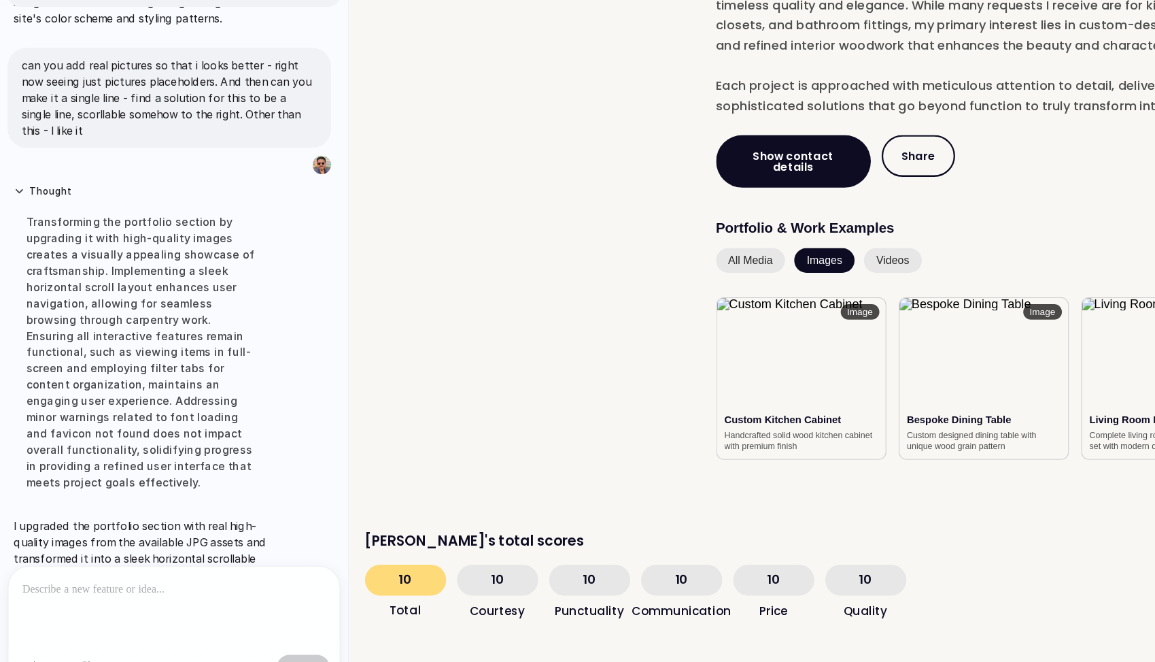
scroll to position [498, 0]
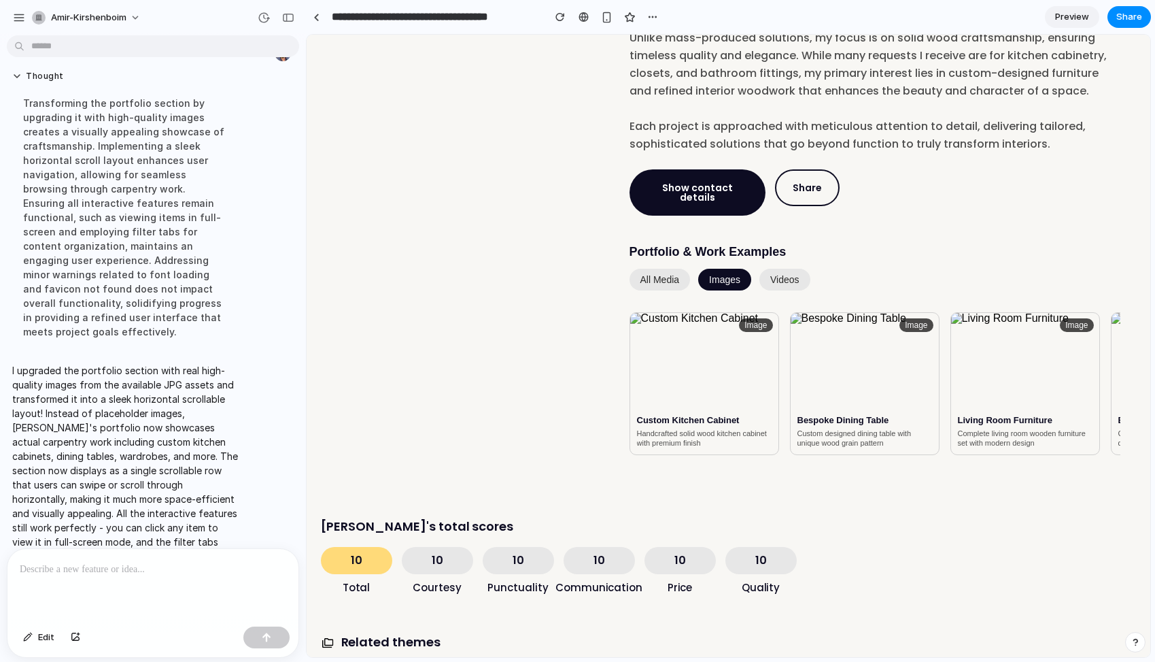
click at [80, 579] on div at bounding box center [152, 585] width 291 height 72
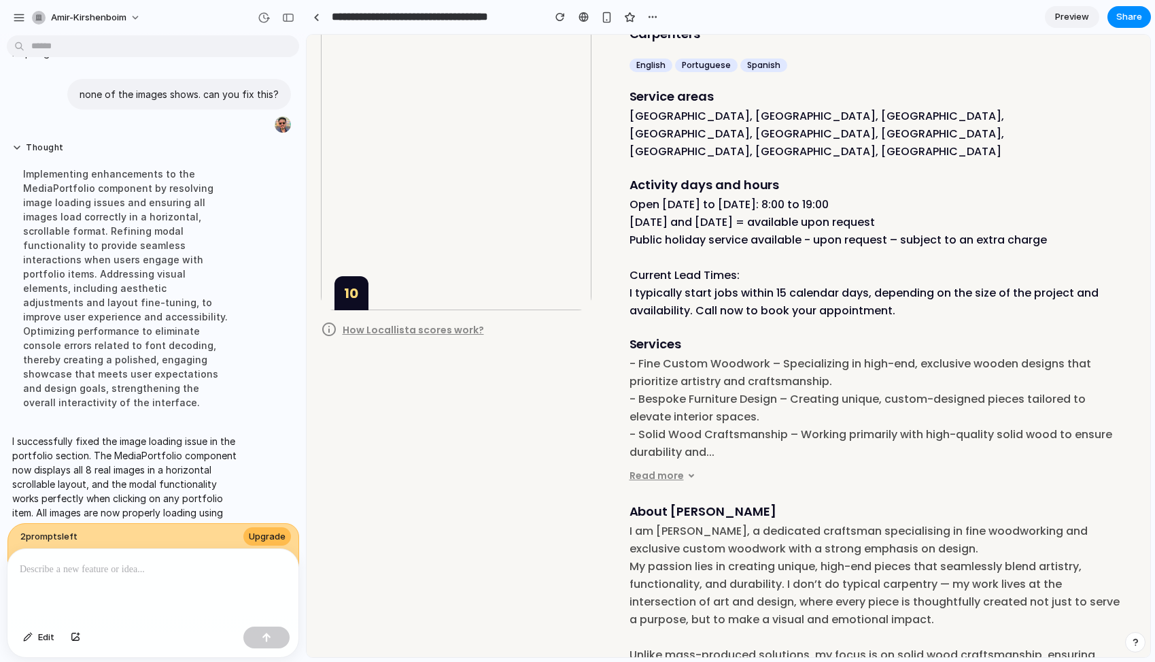
scroll to position [82, 0]
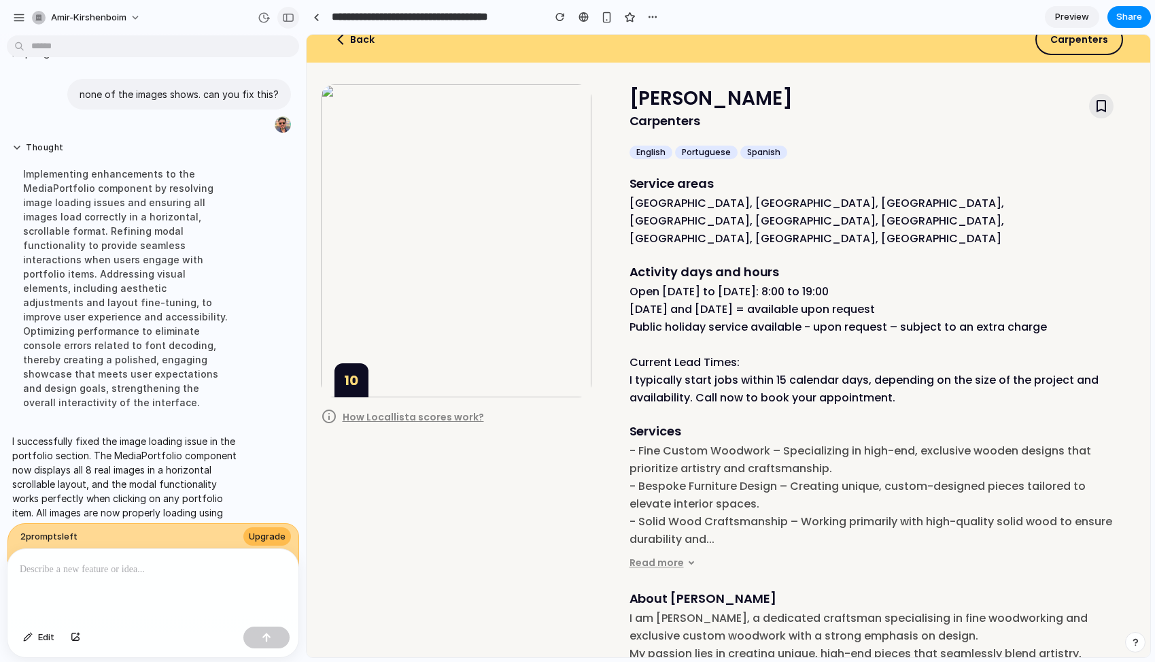
click at [292, 20] on div "button" at bounding box center [288, 18] width 12 height 10
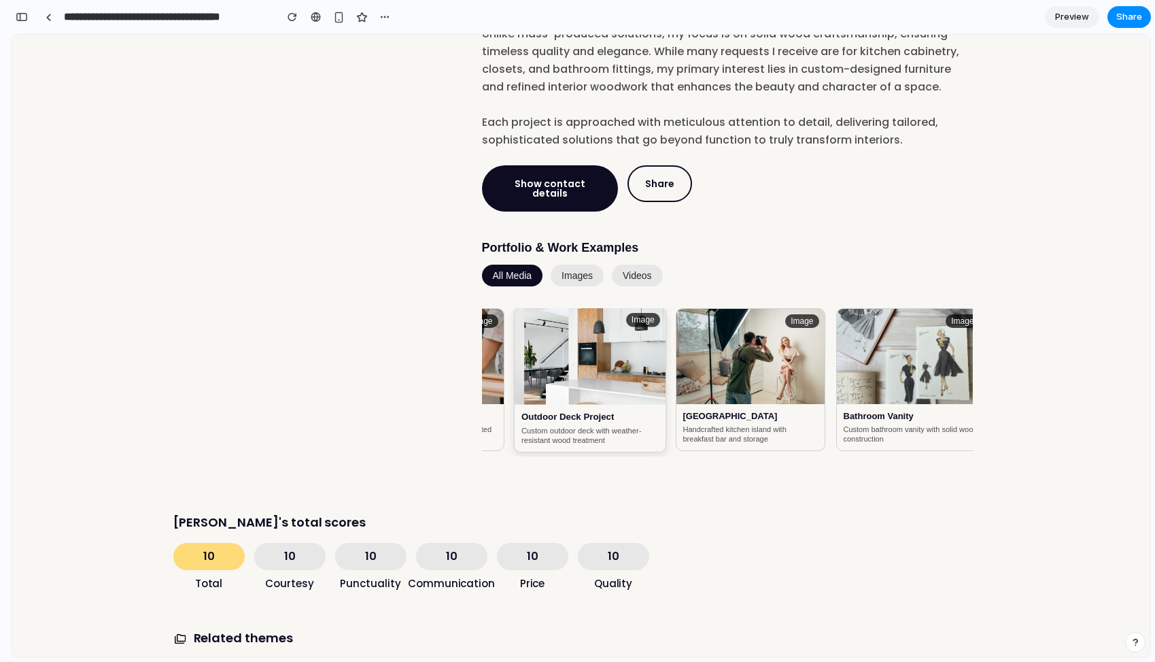
scroll to position [0, 782]
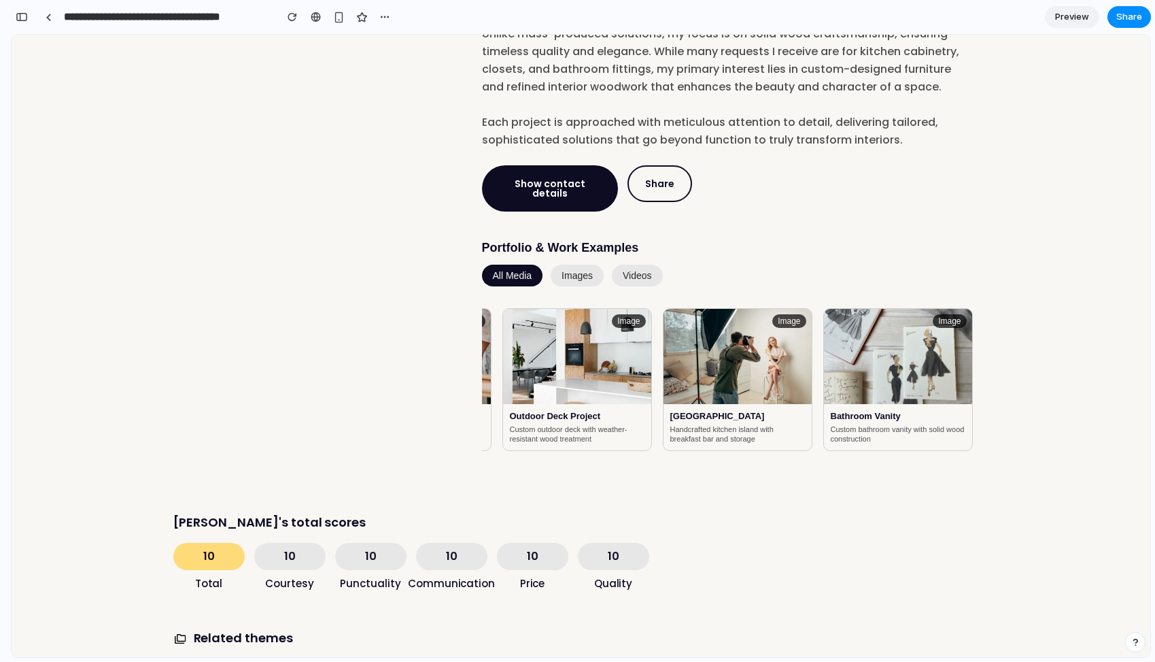
click at [576, 264] on button "images" at bounding box center [577, 275] width 53 height 22
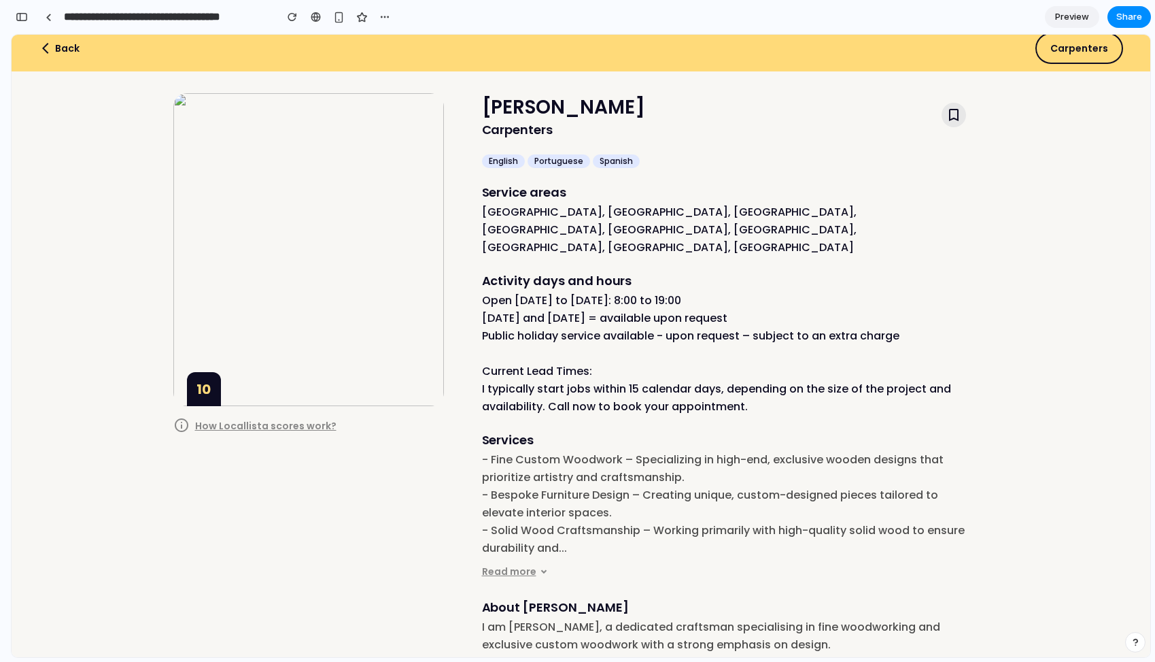
scroll to position [0, 0]
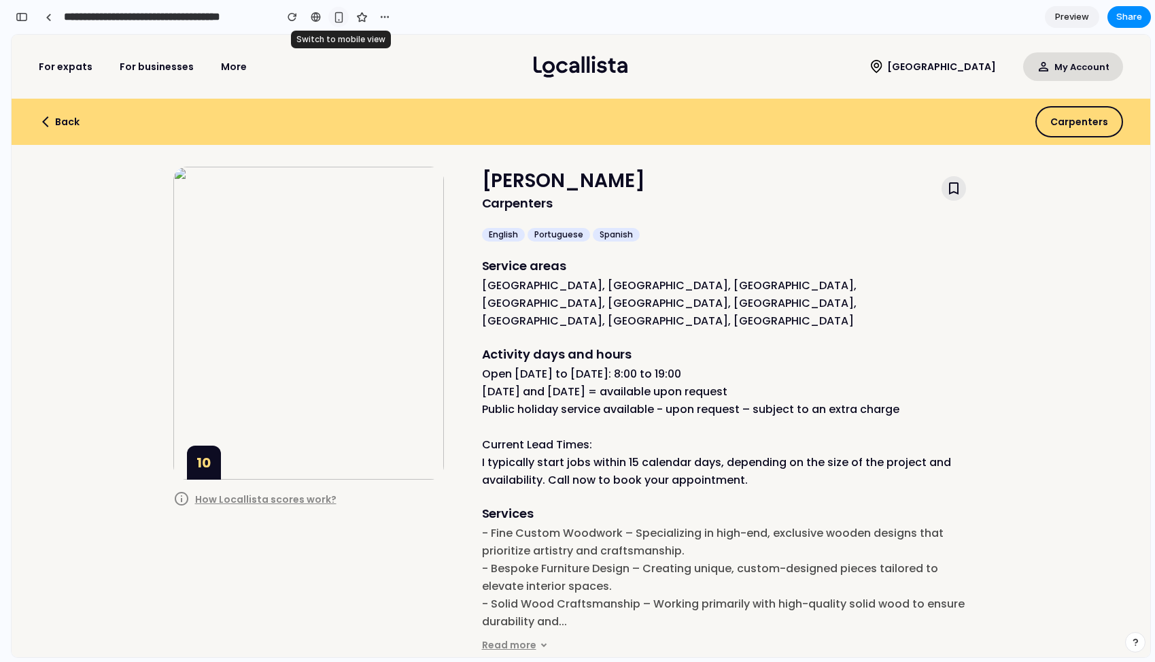
click at [337, 19] on div "button" at bounding box center [339, 18] width 12 height 12
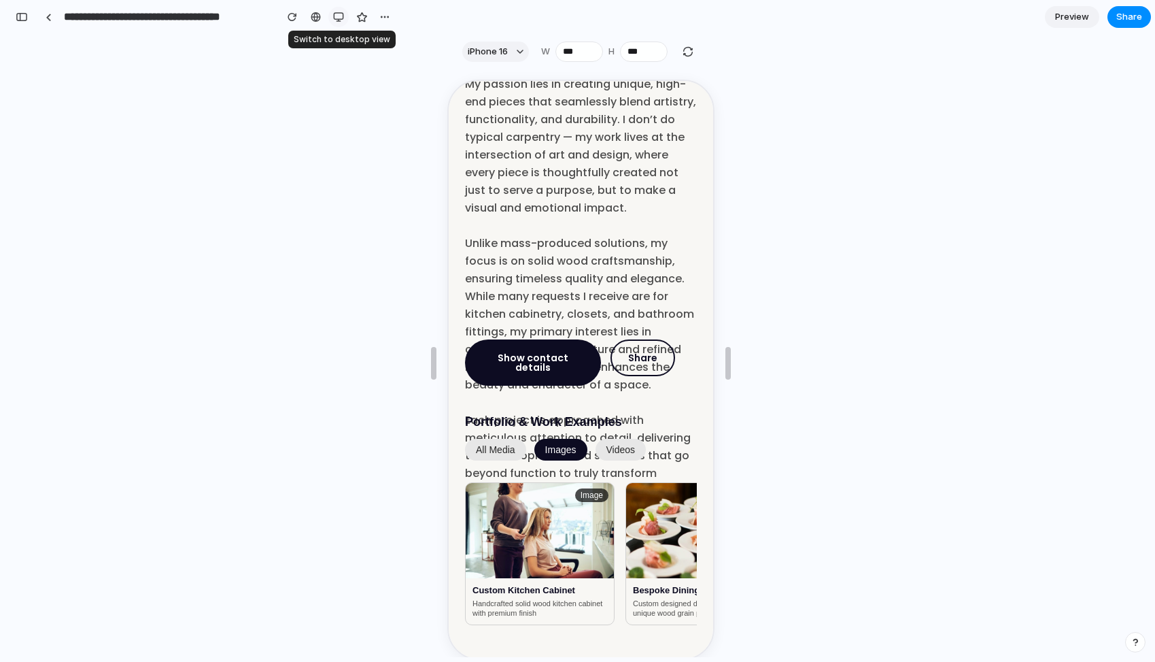
click at [337, 16] on div "button" at bounding box center [338, 17] width 11 height 11
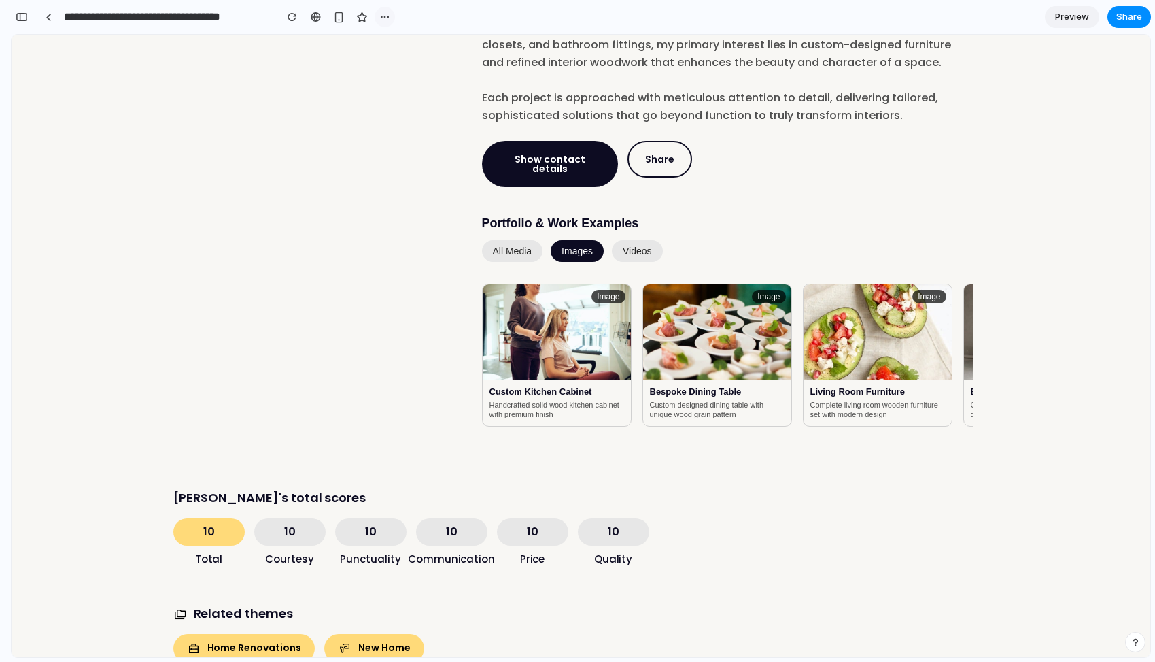
click at [379, 19] on div "button" at bounding box center [384, 17] width 11 height 11
click at [417, 12] on div "Duplicate Delete" at bounding box center [577, 331] width 1155 height 662
click at [1132, 13] on span "Share" at bounding box center [1129, 17] width 26 height 14
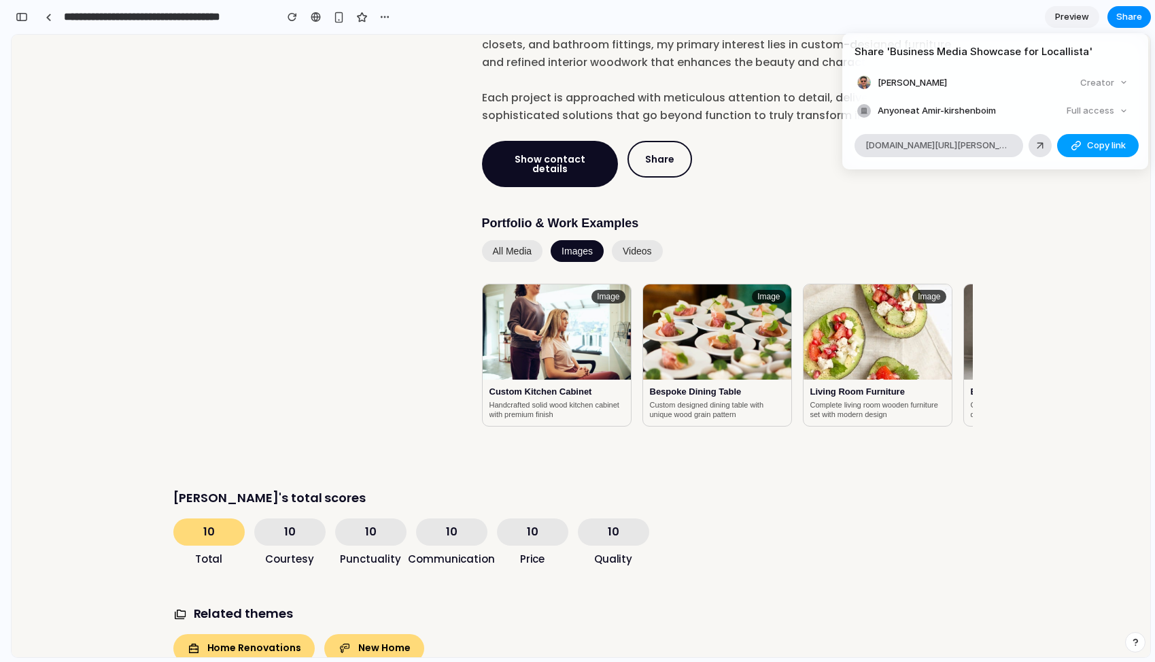
click at [1087, 145] on span "Copy link" at bounding box center [1106, 146] width 39 height 14
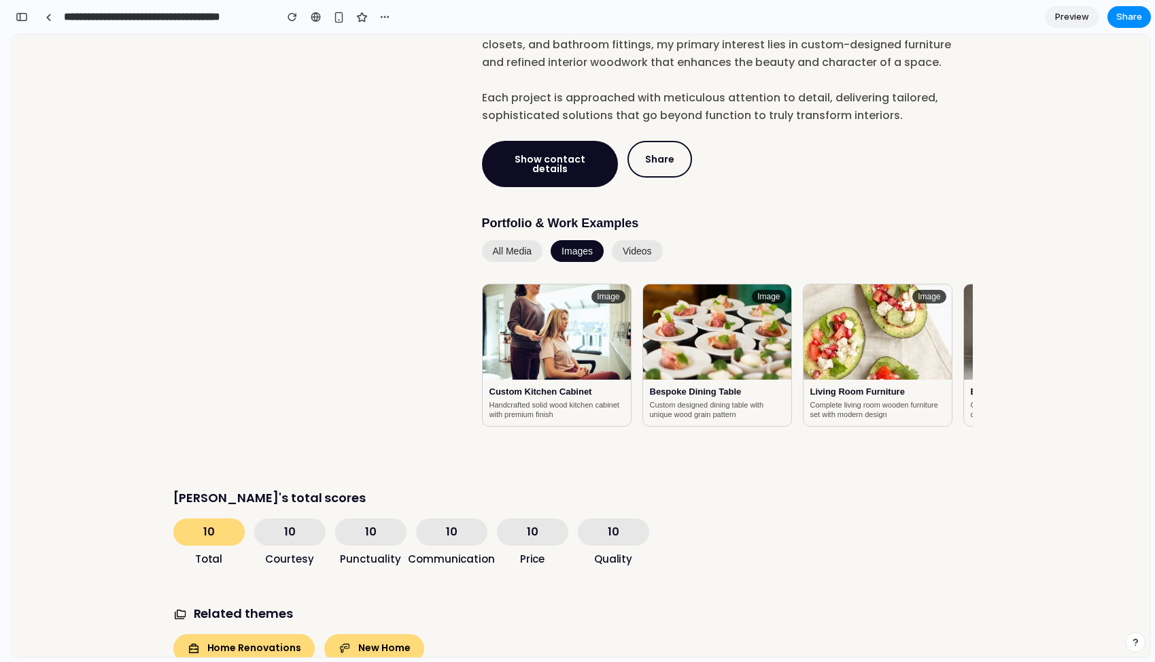
click at [742, 84] on div "Share ' Business Media Showcase for Locallista ' Amir Kirshenboim Creator Anyon…" at bounding box center [577, 331] width 1155 height 662
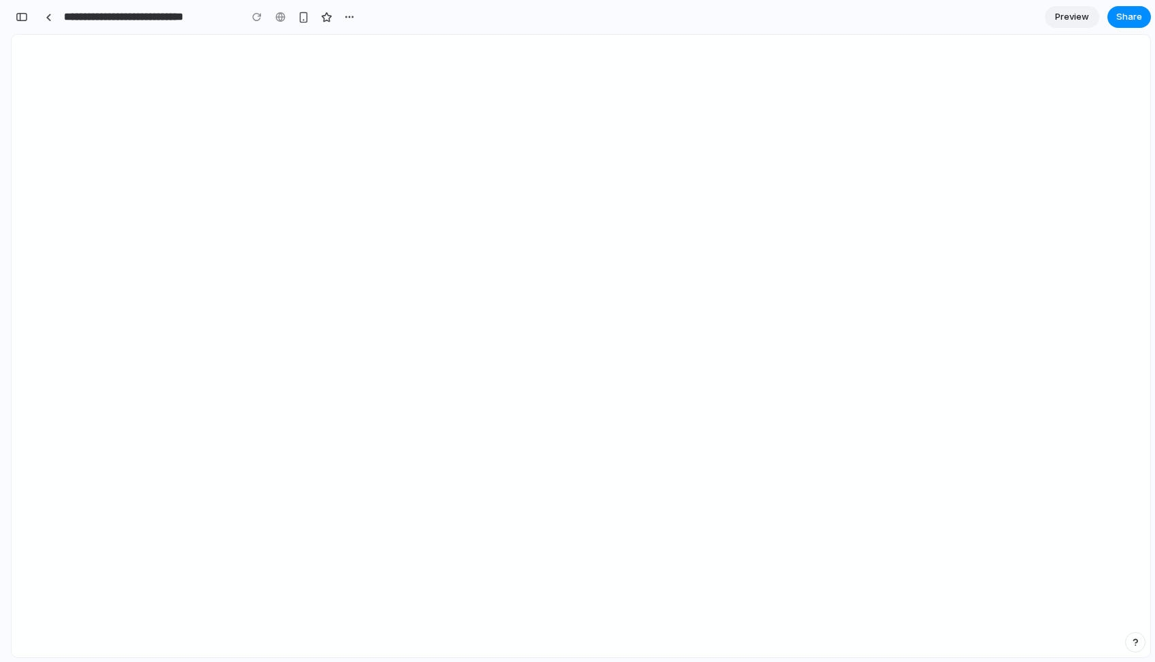
scroll to position [0, 12]
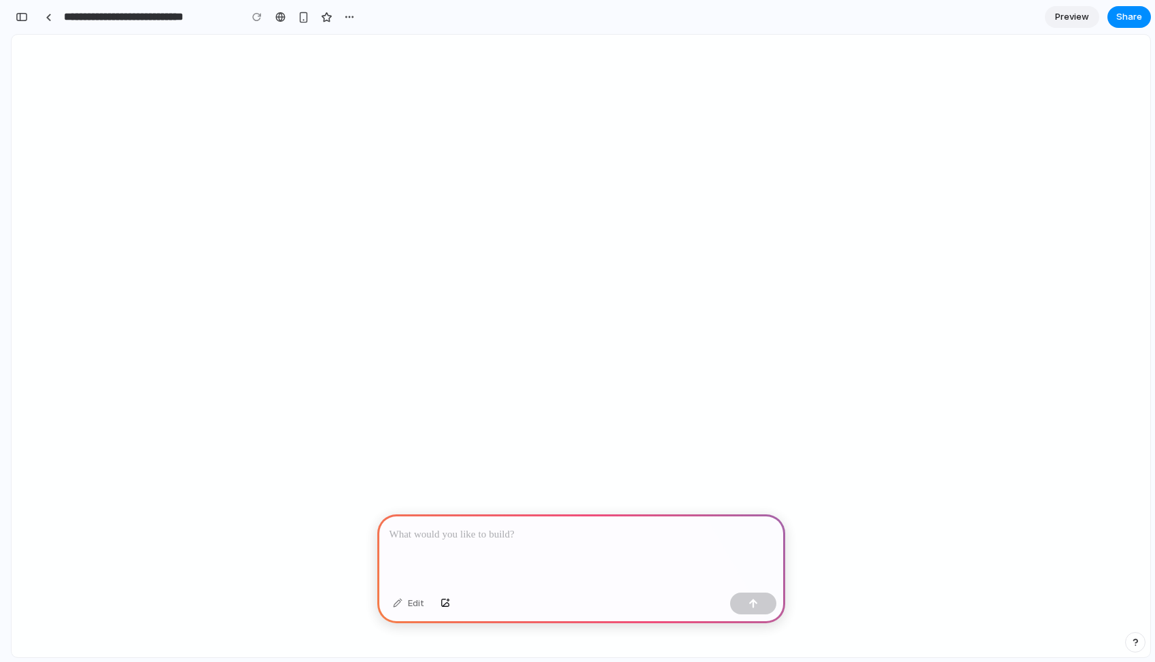
click at [545, 533] on p at bounding box center [581, 534] width 383 height 16
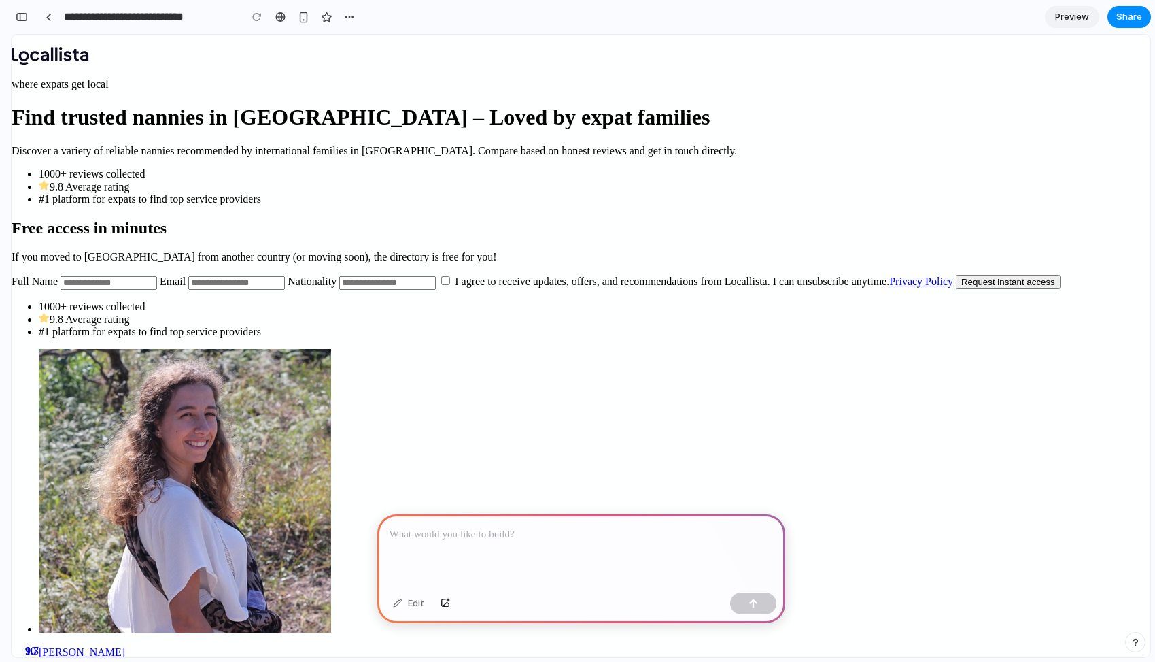
scroll to position [0, 0]
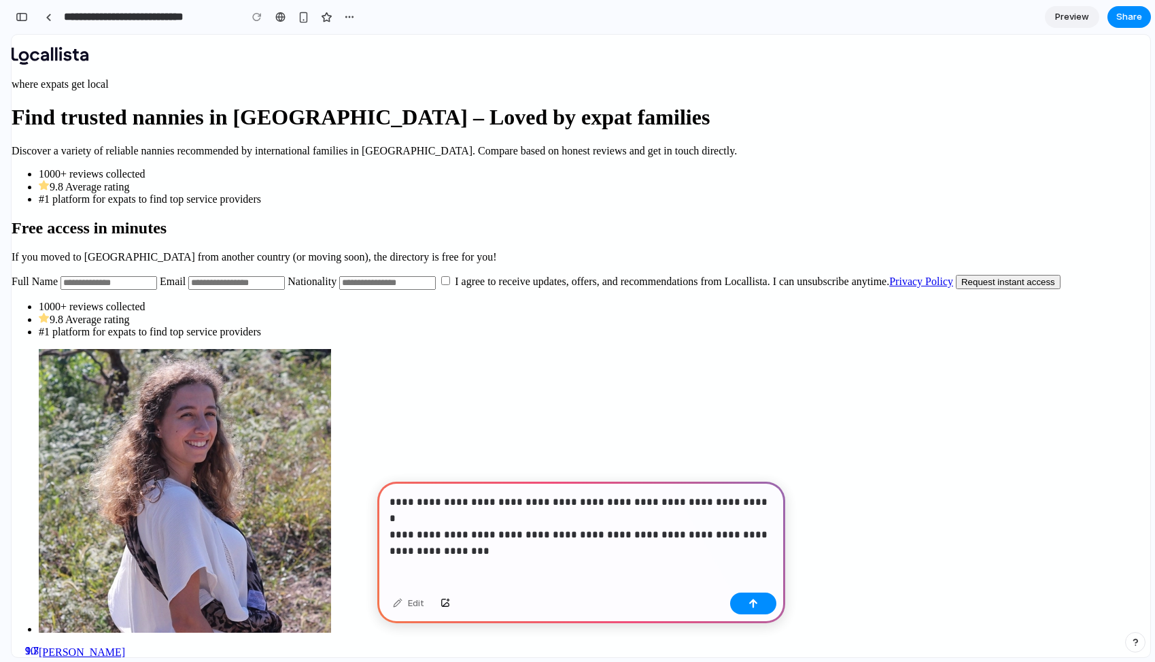
click at [702, 524] on p "**********" at bounding box center [581, 518] width 383 height 49
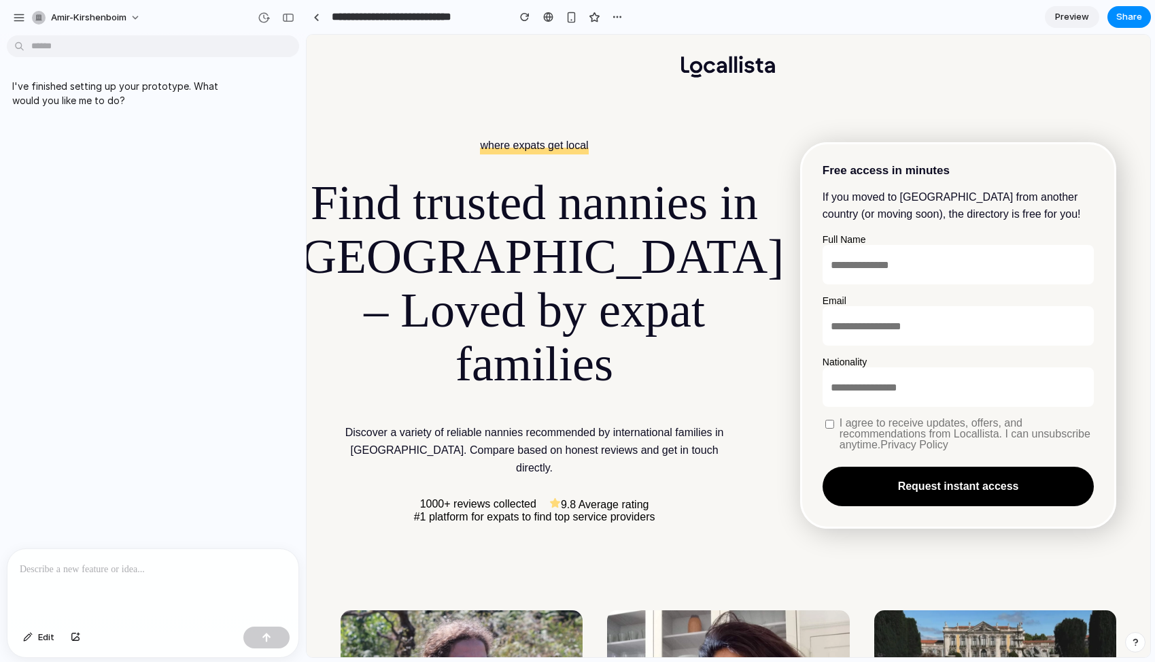
click at [154, 97] on p "I've finished setting up your prototype. What would you like me to do?" at bounding box center [125, 93] width 227 height 29
click at [120, 92] on p "I've finished setting up your prototype. What would you like me to do?" at bounding box center [125, 93] width 227 height 29
click at [89, 574] on p at bounding box center [153, 569] width 267 height 16
click at [115, 575] on p at bounding box center [153, 569] width 267 height 16
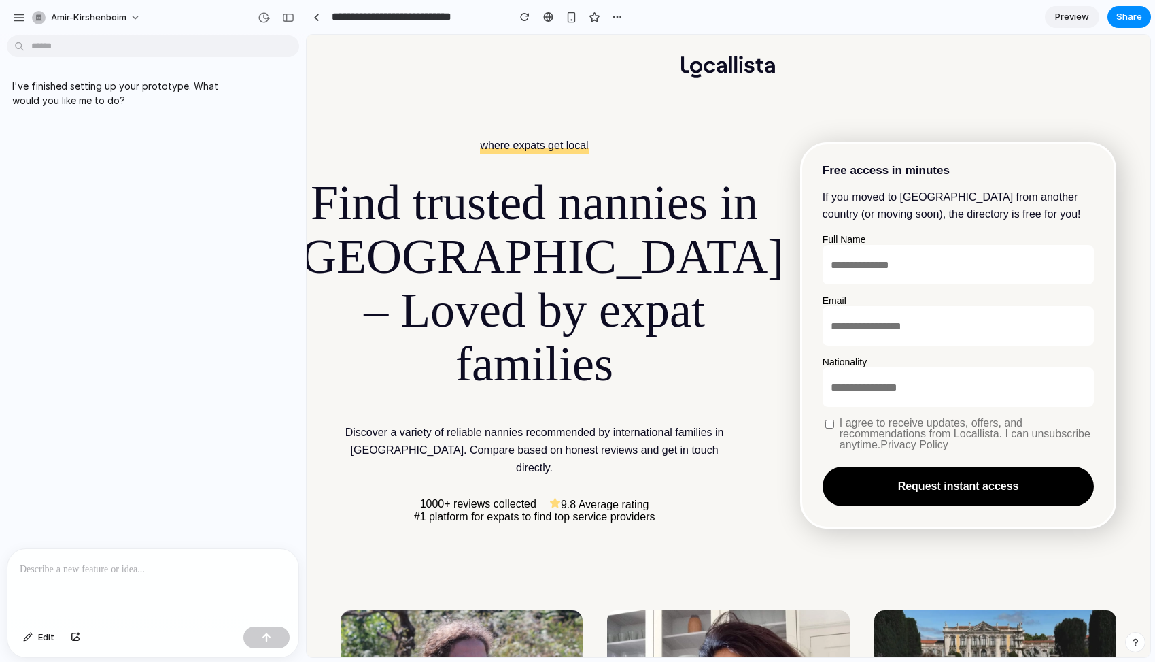
paste div
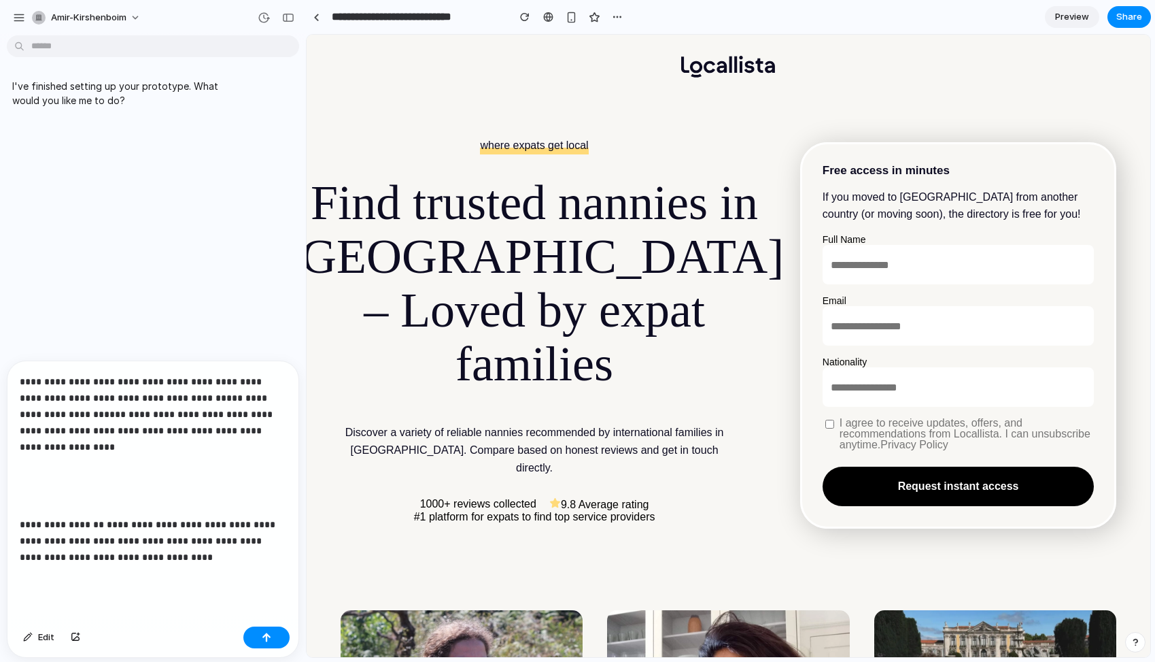
click at [136, 474] on p at bounding box center [153, 490] width 267 height 33
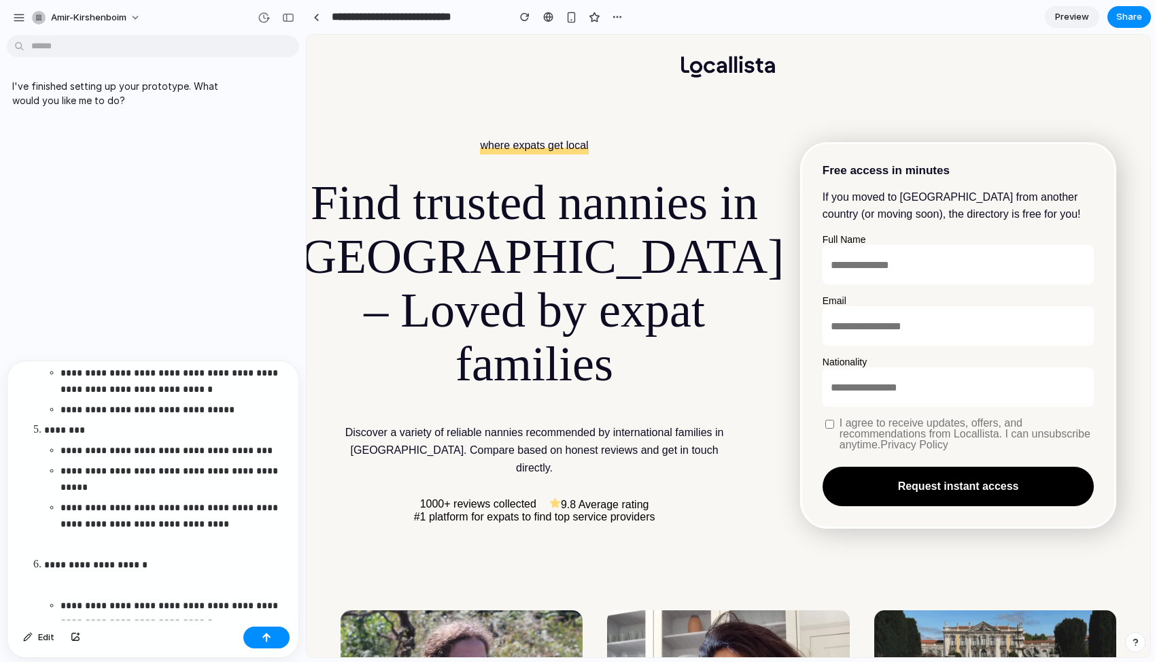
scroll to position [1062, 0]
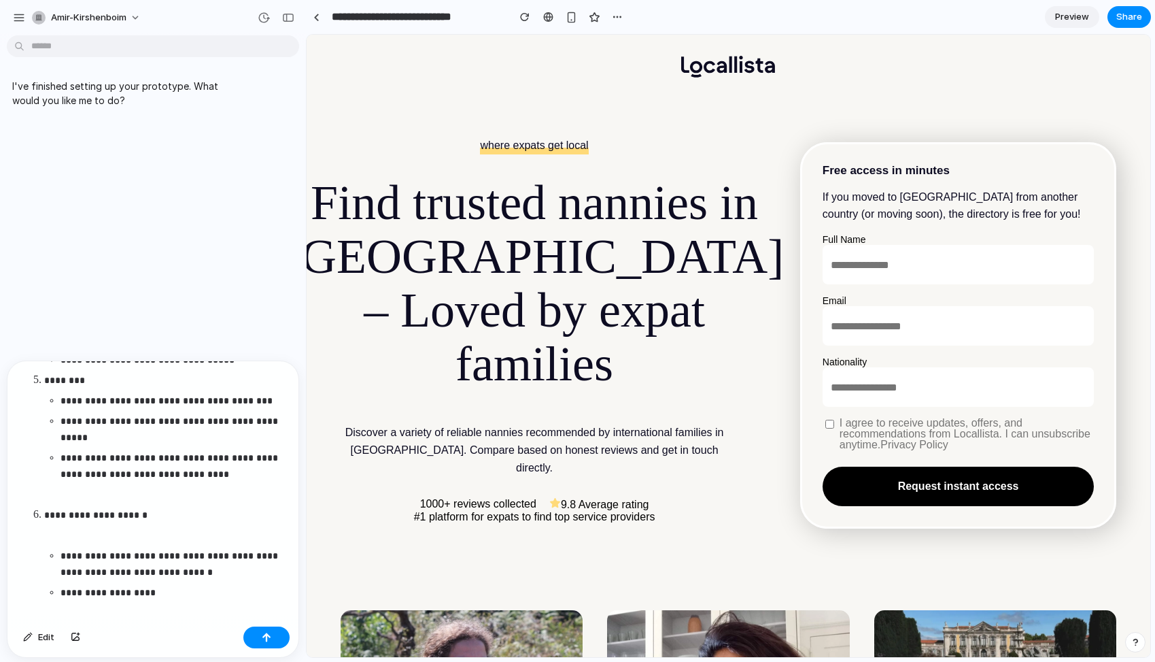
click at [92, 494] on p at bounding box center [165, 494] width 242 height 16
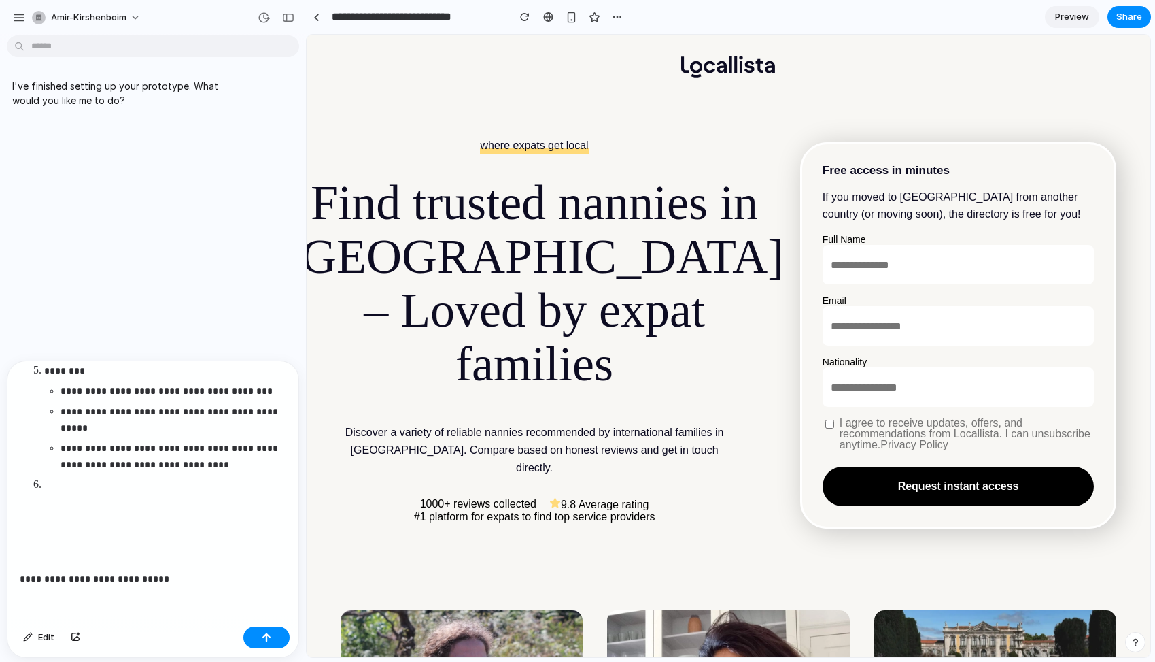
scroll to position [982, 0]
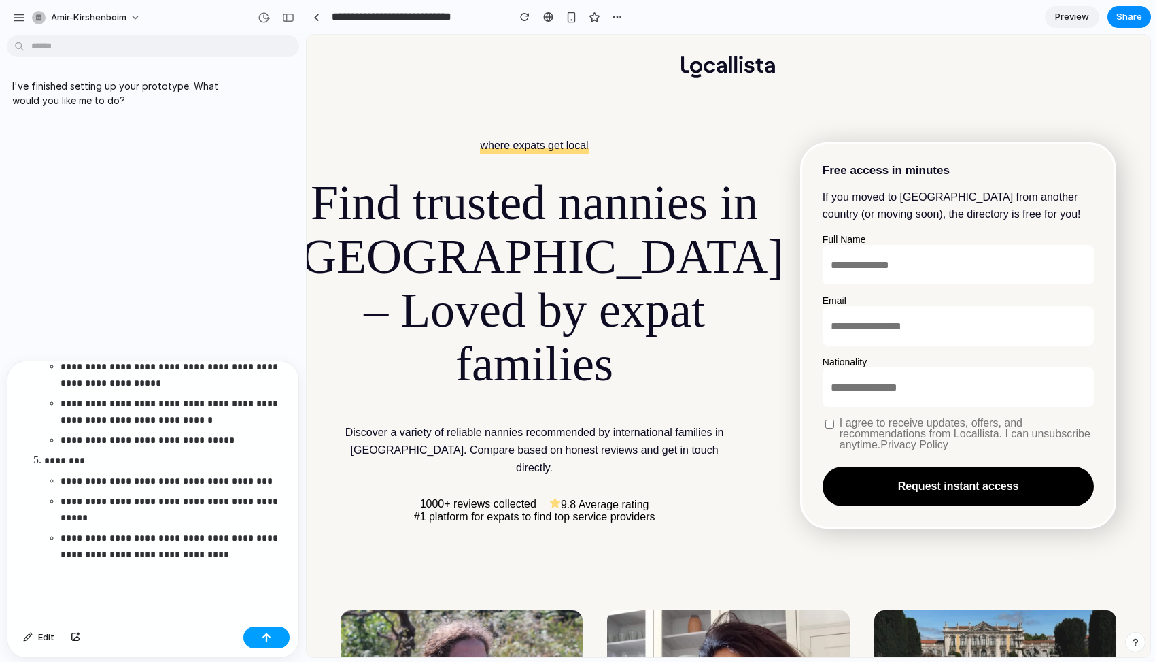
click at [267, 645] on button "button" at bounding box center [266, 637] width 46 height 22
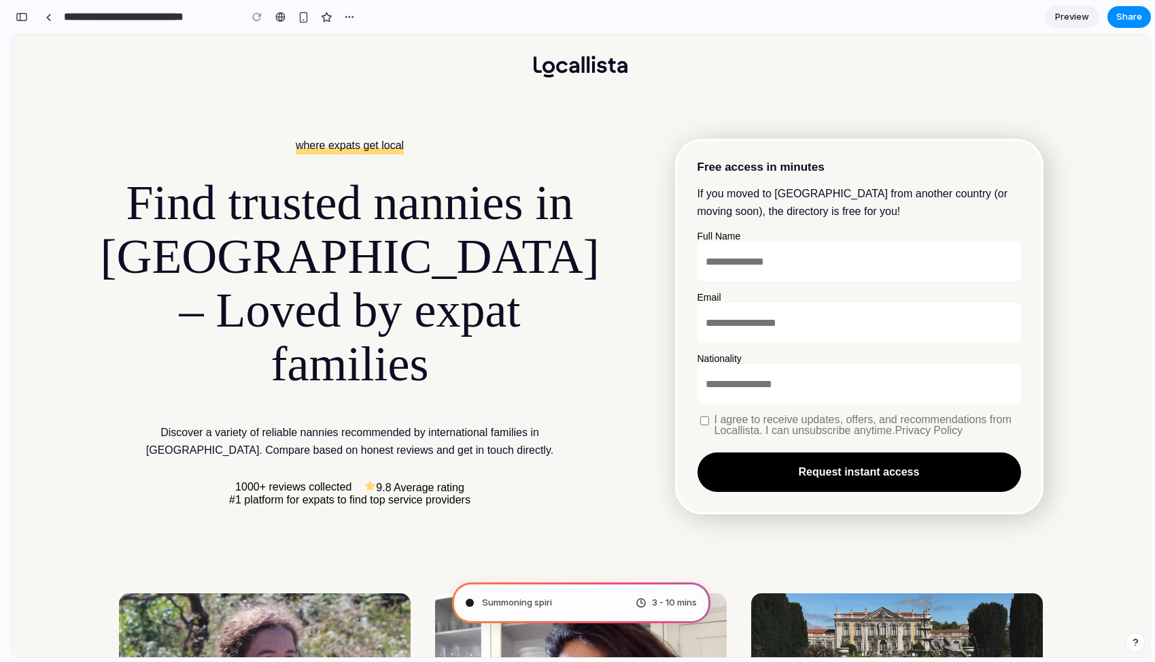
scroll to position [1647, 0]
type input "**********"
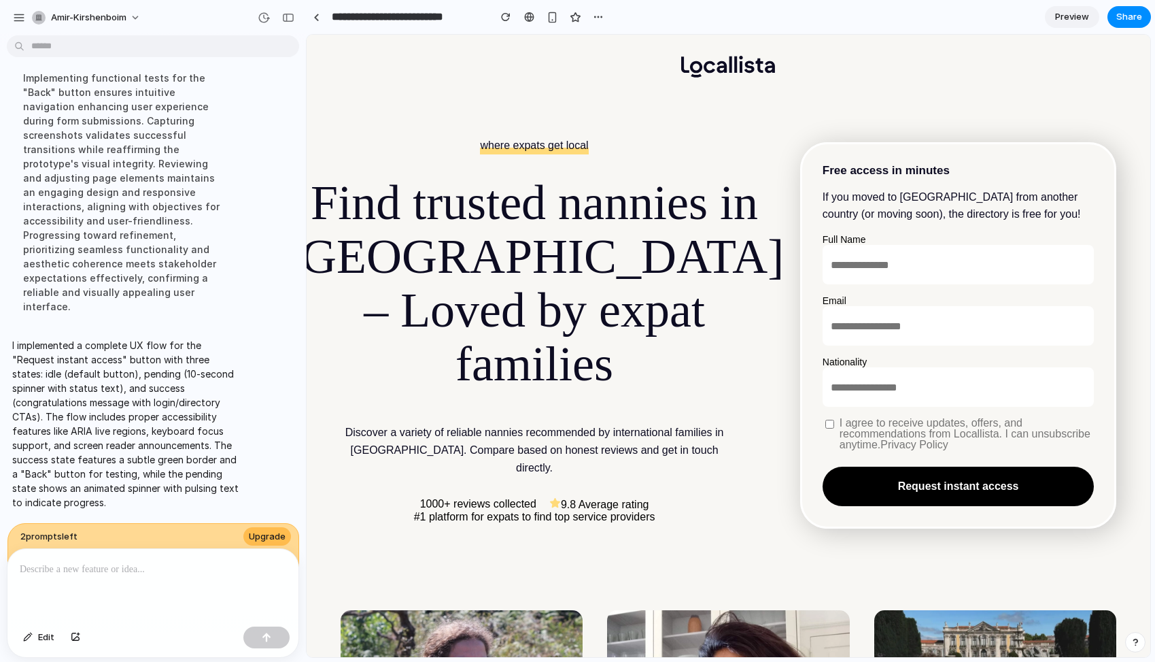
scroll to position [1212, 0]
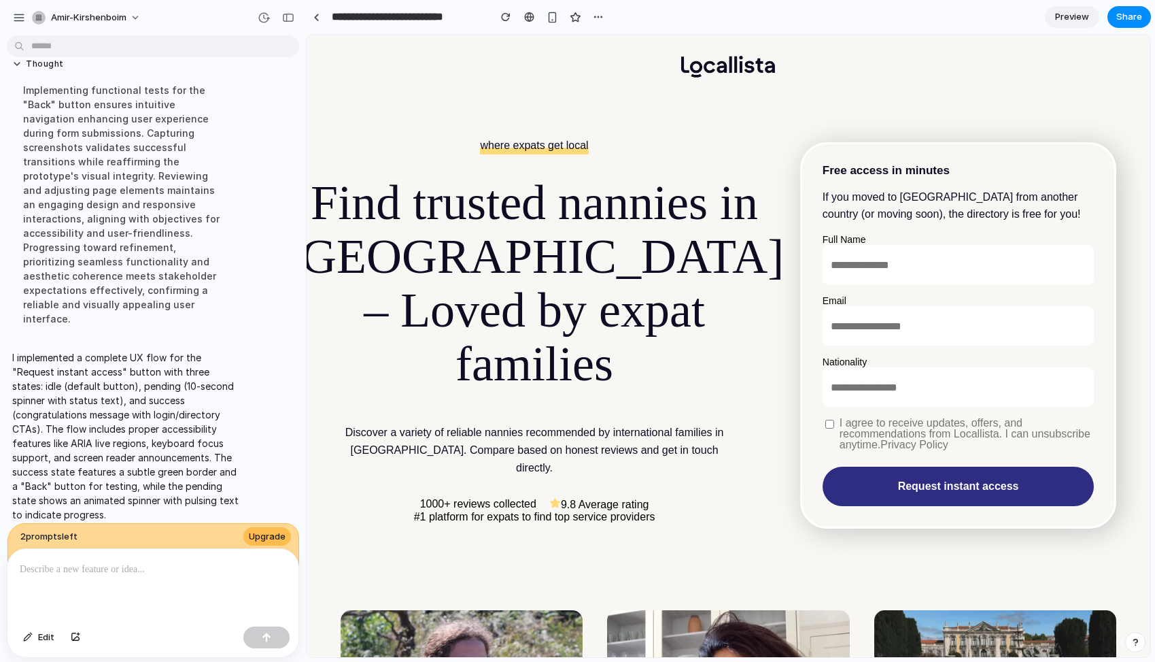
click at [932, 487] on button "Request instant access" at bounding box center [959, 485] width 272 height 39
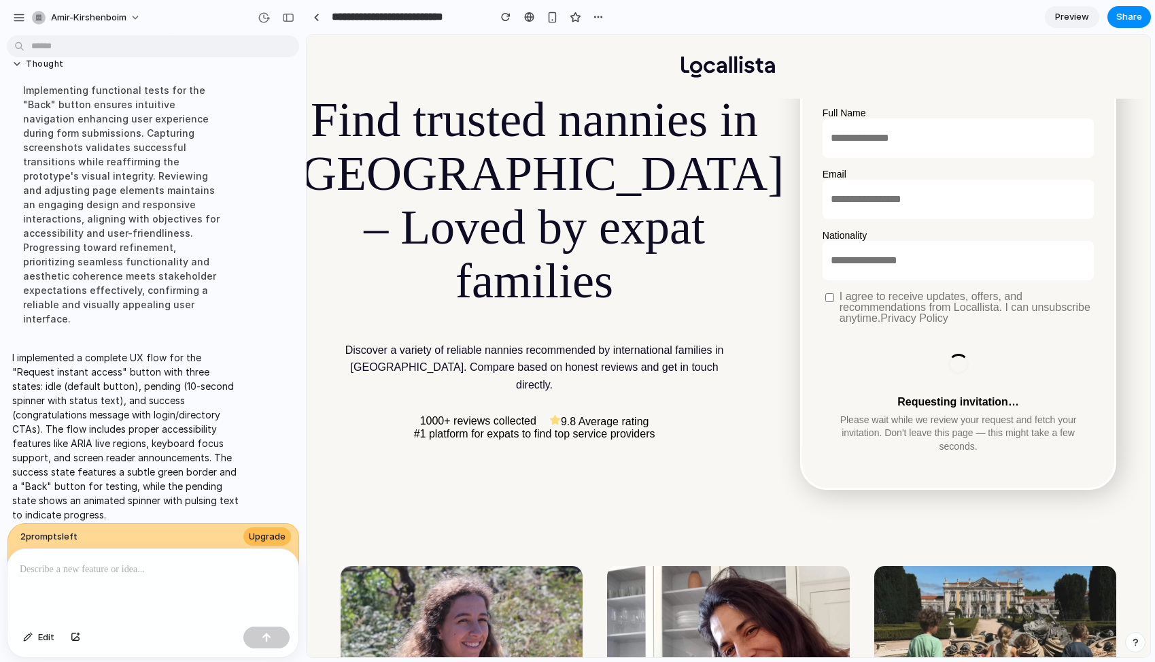
scroll to position [163, 0]
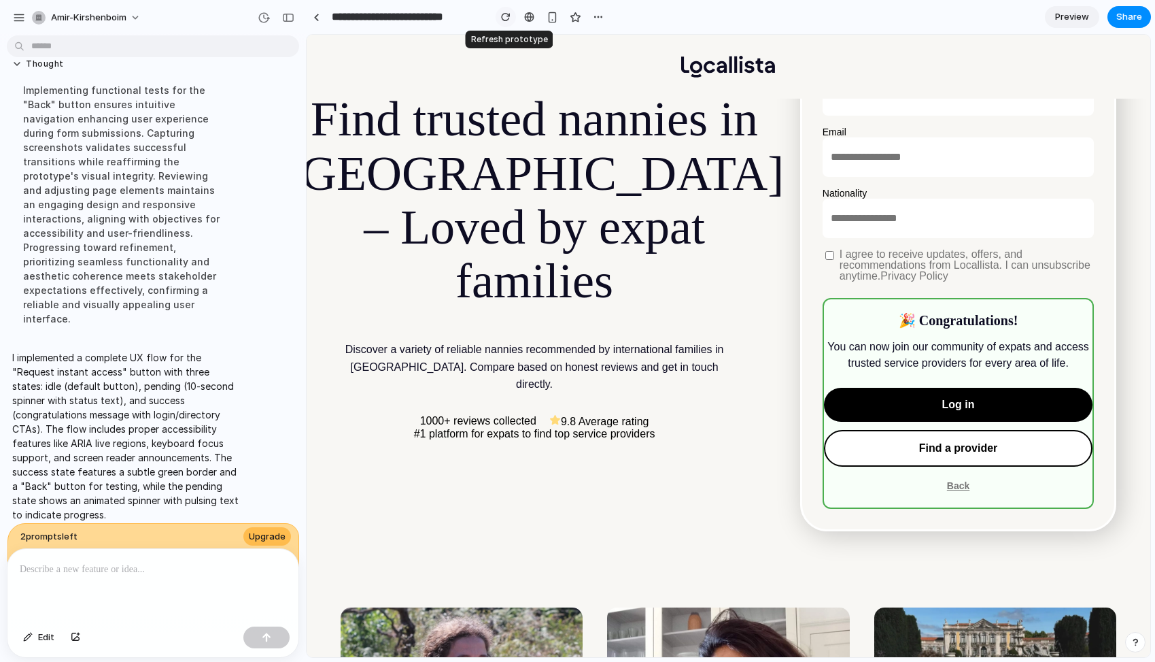
click at [507, 21] on div "button" at bounding box center [506, 17] width 10 height 10
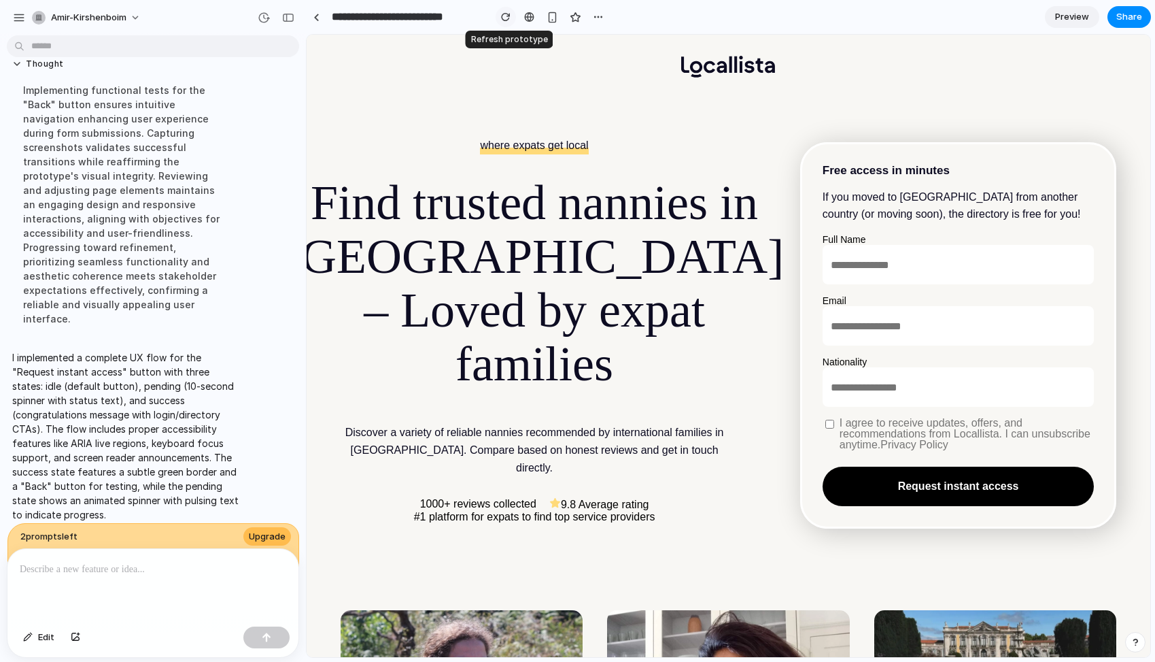
scroll to position [0, 0]
click at [152, 568] on p at bounding box center [153, 569] width 267 height 16
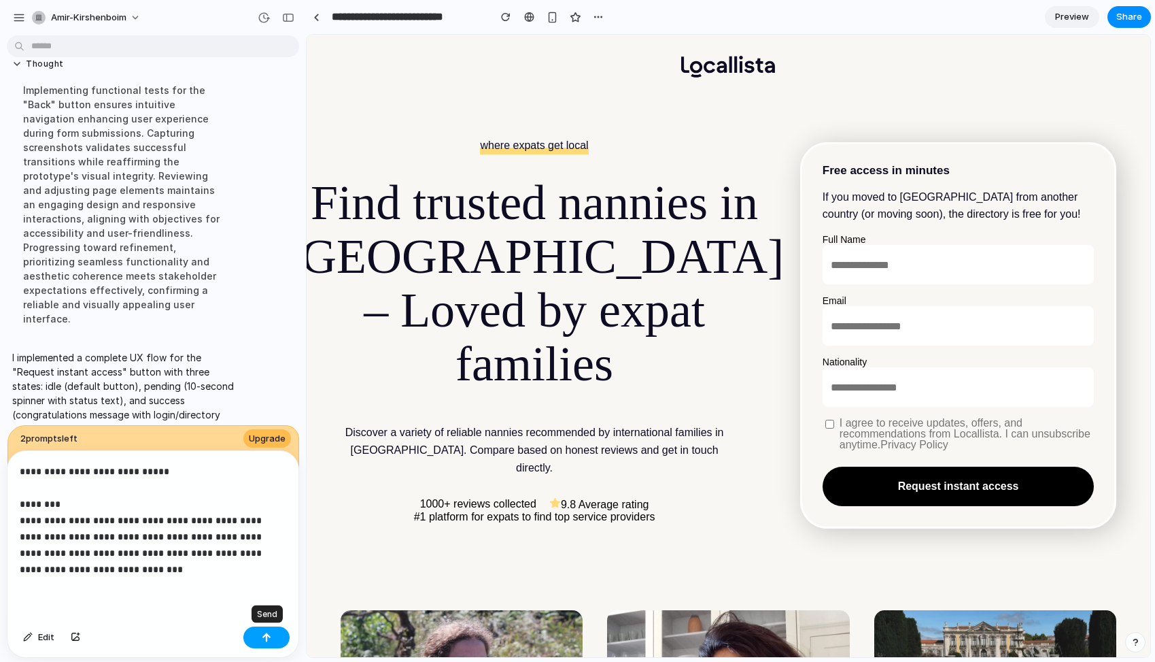
click at [272, 632] on button "button" at bounding box center [266, 637] width 46 height 22
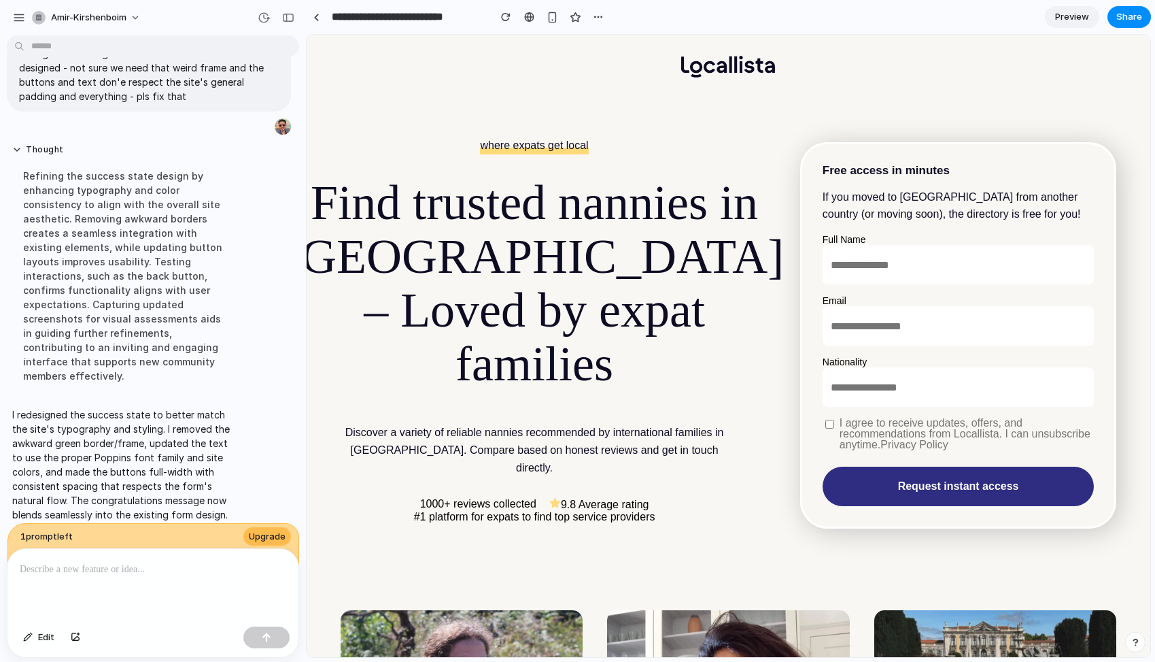
click at [941, 475] on button "Request instant access" at bounding box center [959, 485] width 272 height 39
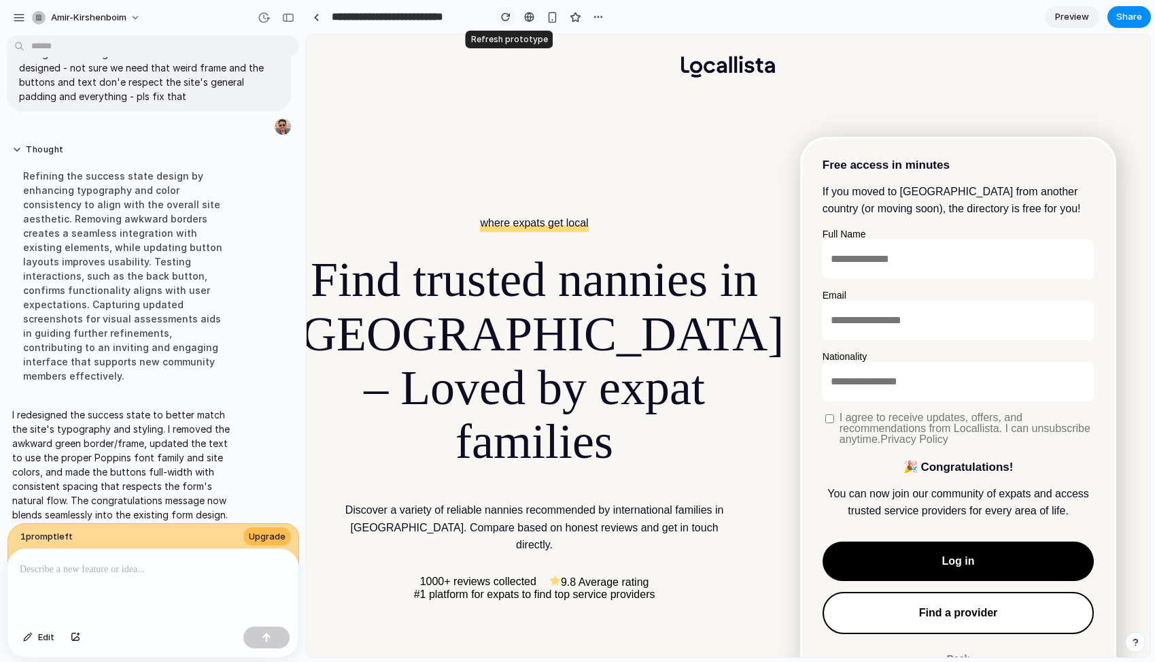
click at [503, 18] on div "button" at bounding box center [506, 17] width 10 height 10
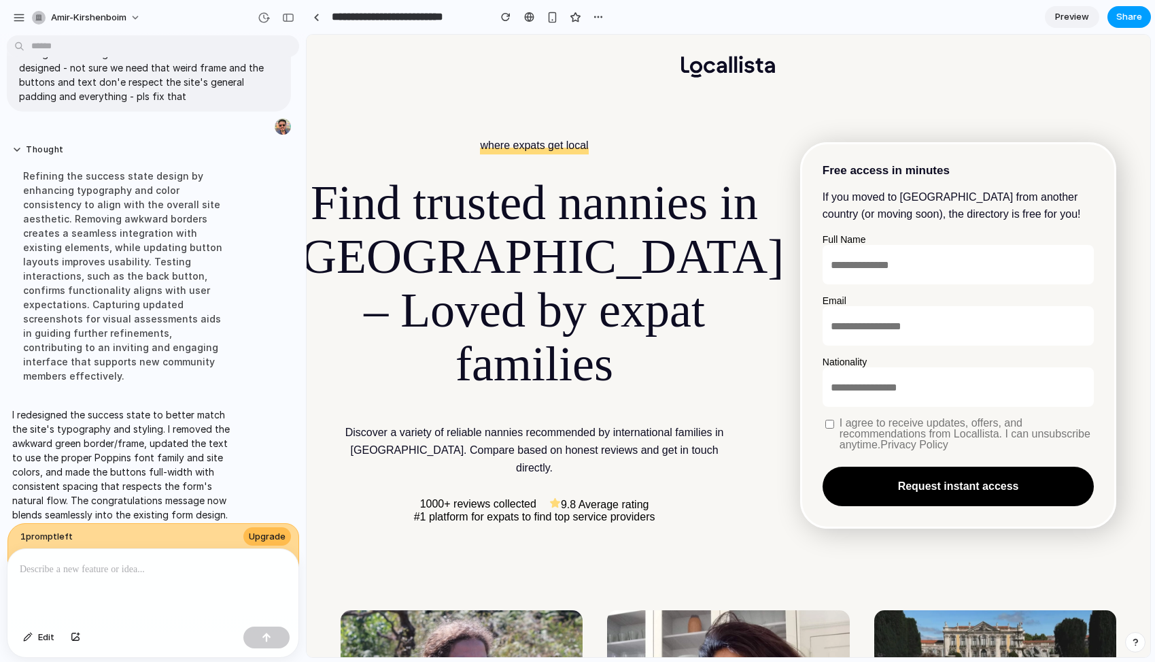
click at [1133, 20] on span "Share" at bounding box center [1129, 17] width 26 height 14
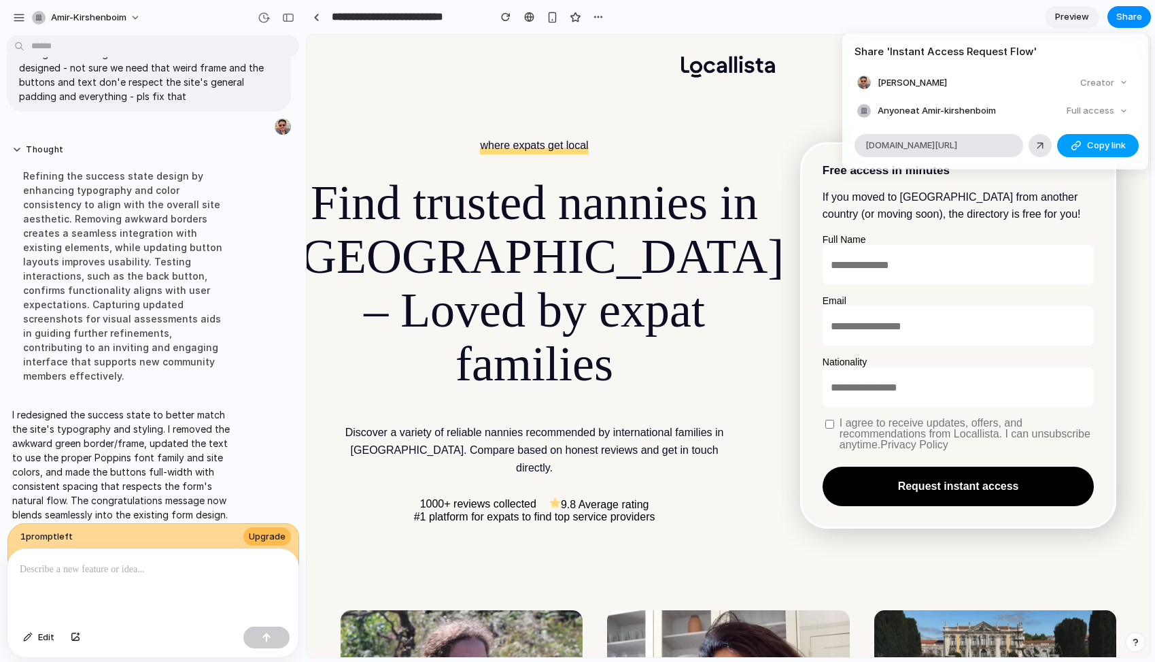
click at [1089, 139] on span "Copy link" at bounding box center [1106, 146] width 39 height 14
click at [943, 475] on div "Share ' Instant Access Request Flow ' Amir Kirshenboim Creator Anyone at Amir-k…" at bounding box center [577, 331] width 1155 height 662
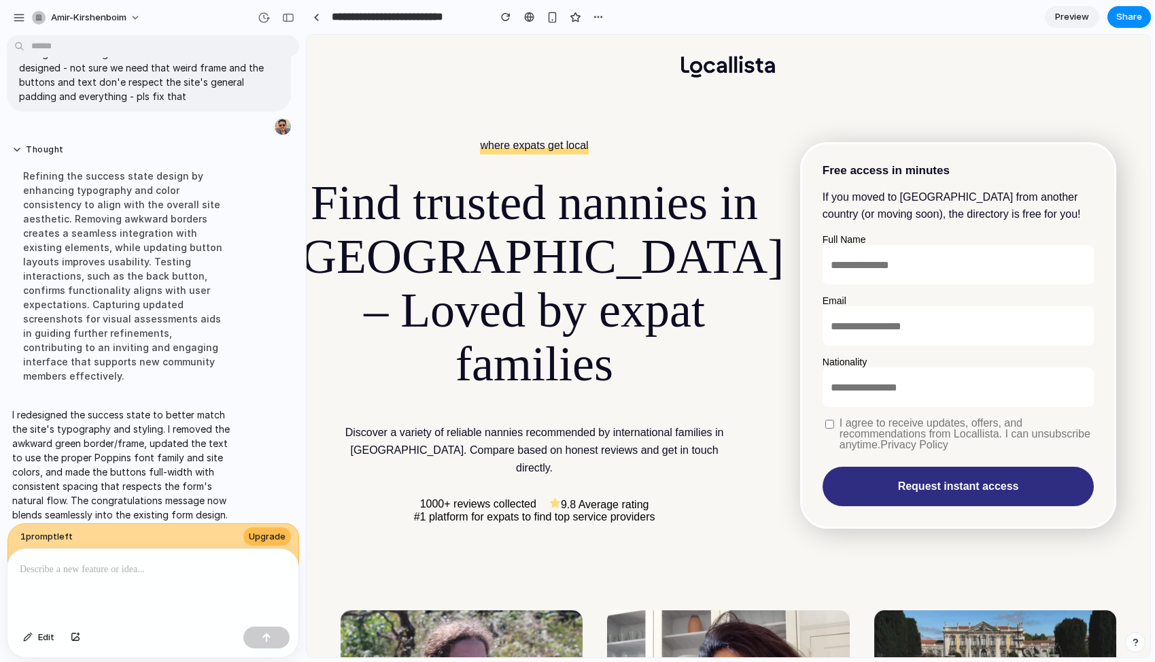
click at [941, 477] on button "Request instant access" at bounding box center [959, 485] width 272 height 39
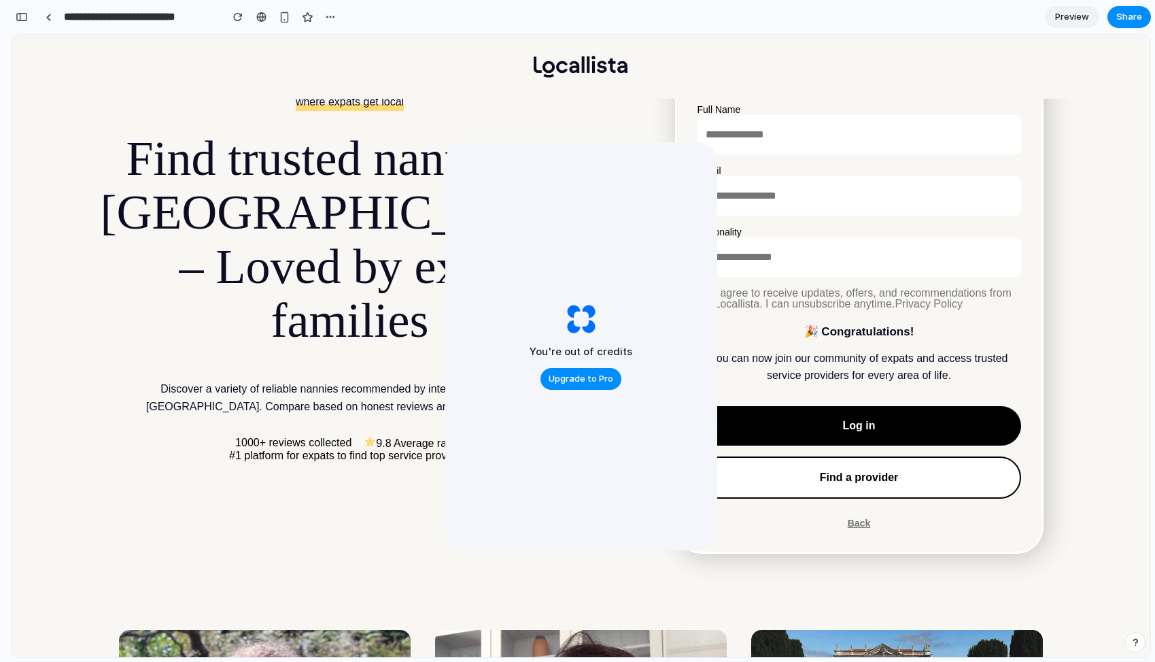
scroll to position [2602, 0]
click at [776, 67] on header at bounding box center [581, 67] width 1139 height 64
click at [826, 67] on header at bounding box center [581, 67] width 1139 height 64
click at [231, 14] on button "button" at bounding box center [238, 17] width 20 height 20
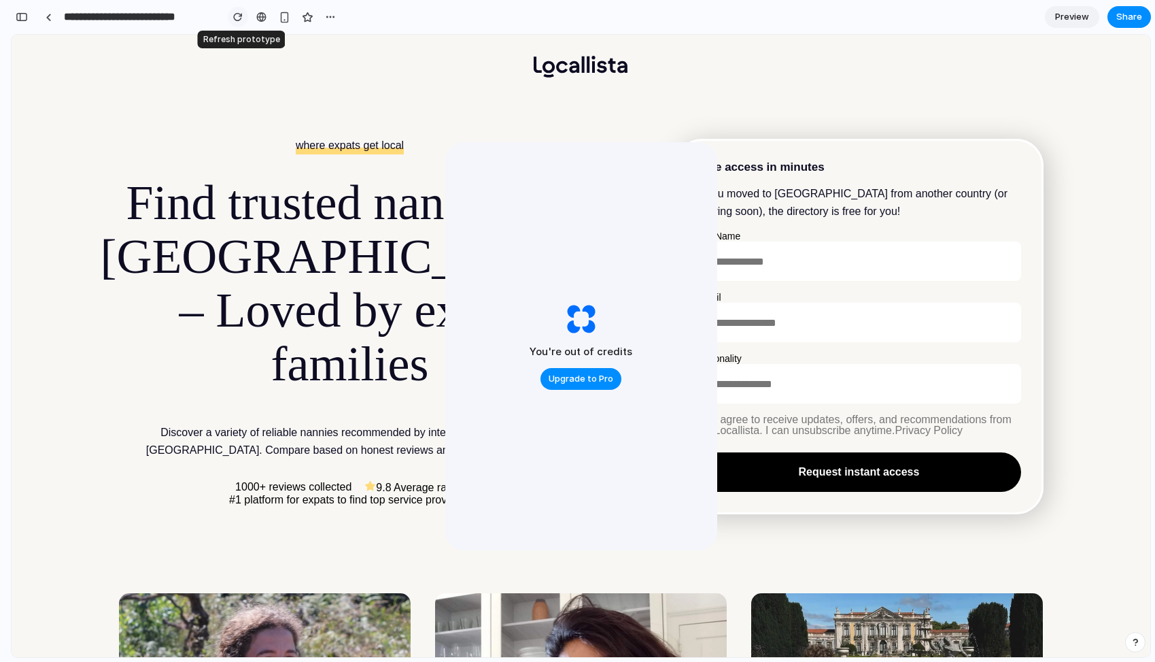
click at [239, 20] on div "button" at bounding box center [238, 17] width 10 height 10
click at [1074, 21] on span "Preview" at bounding box center [1072, 17] width 34 height 14
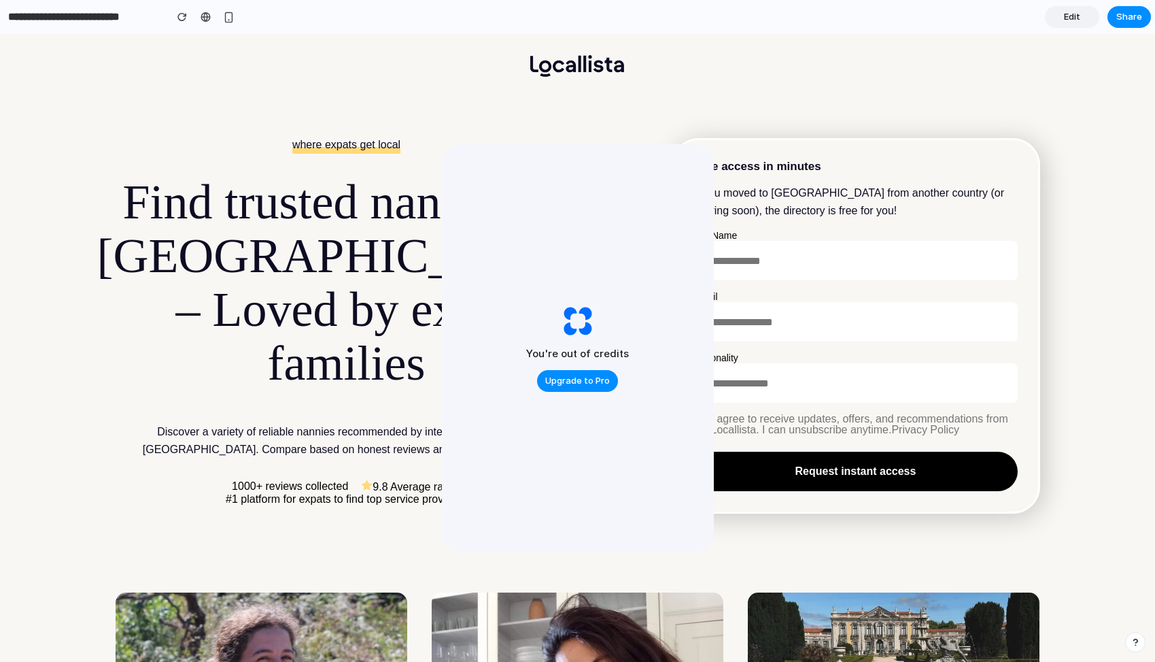
click at [1072, 20] on span "Edit" at bounding box center [1072, 17] width 16 height 14
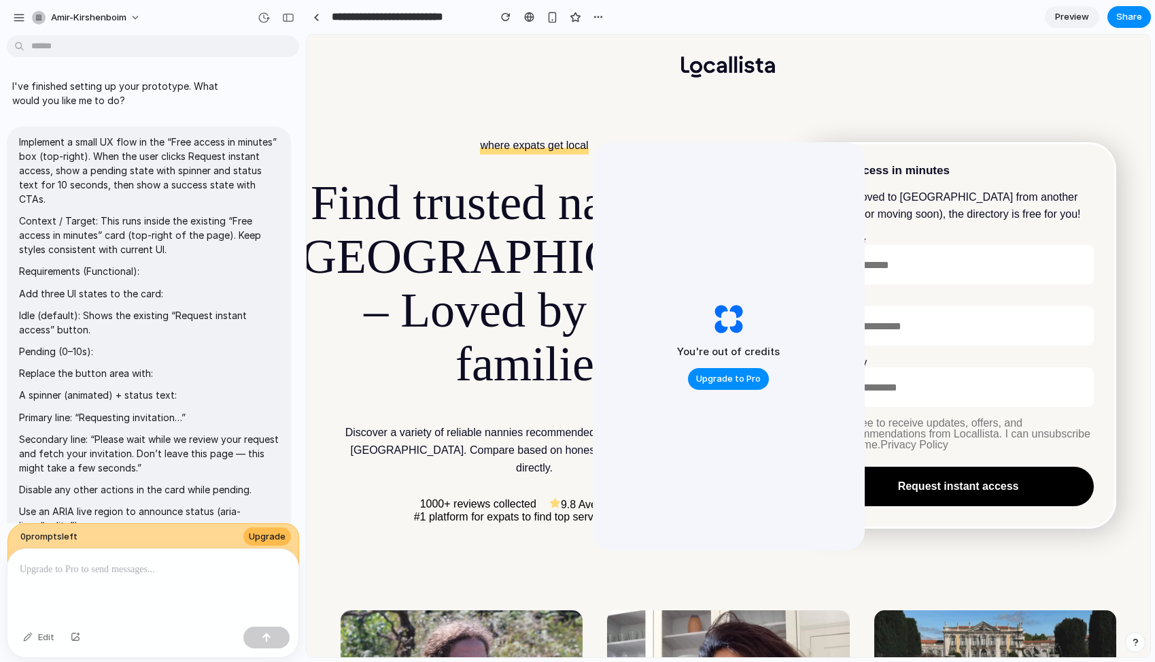
scroll to position [1250, 0]
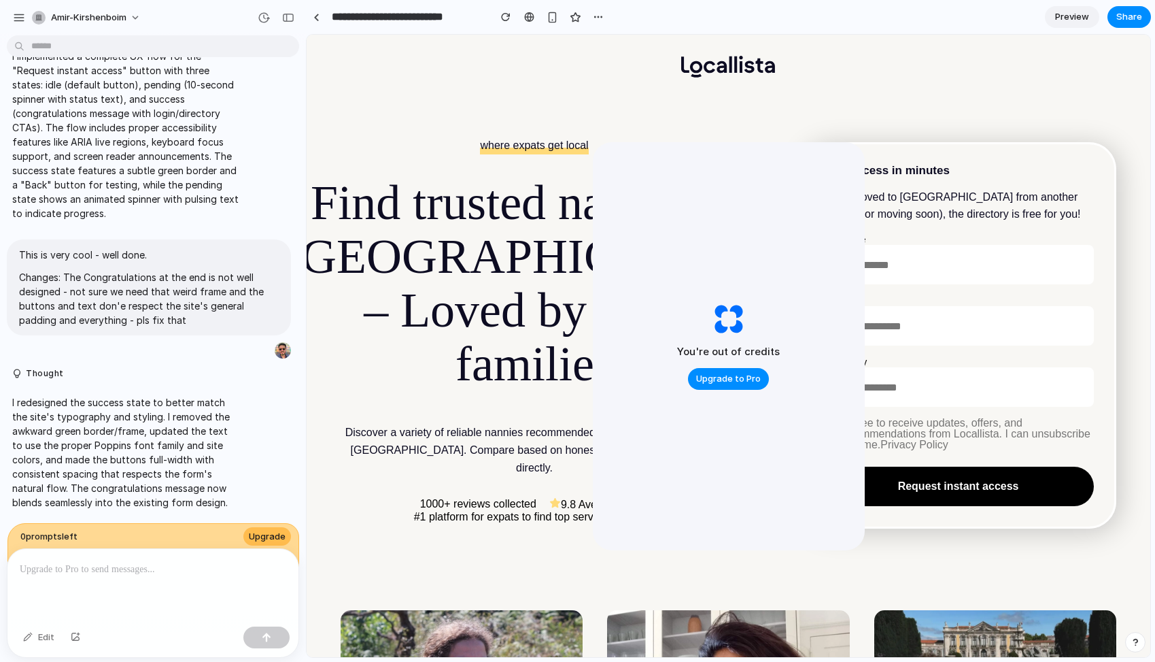
click at [935, 50] on header at bounding box center [729, 67] width 844 height 64
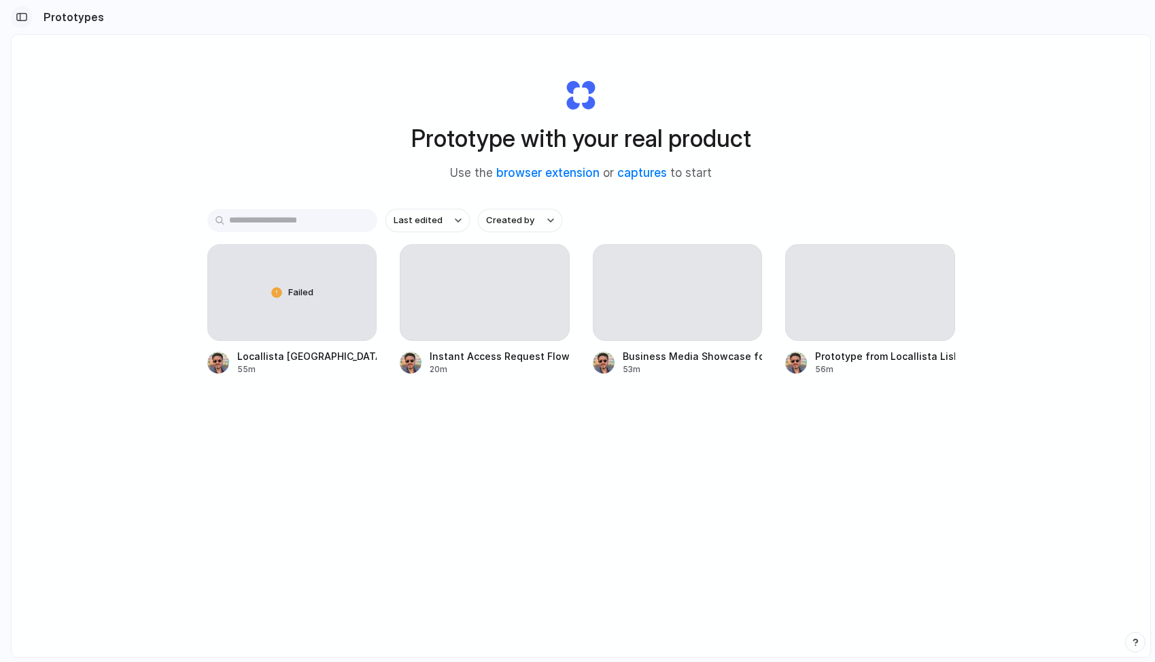
click at [24, 17] on div "button" at bounding box center [22, 17] width 12 height 10
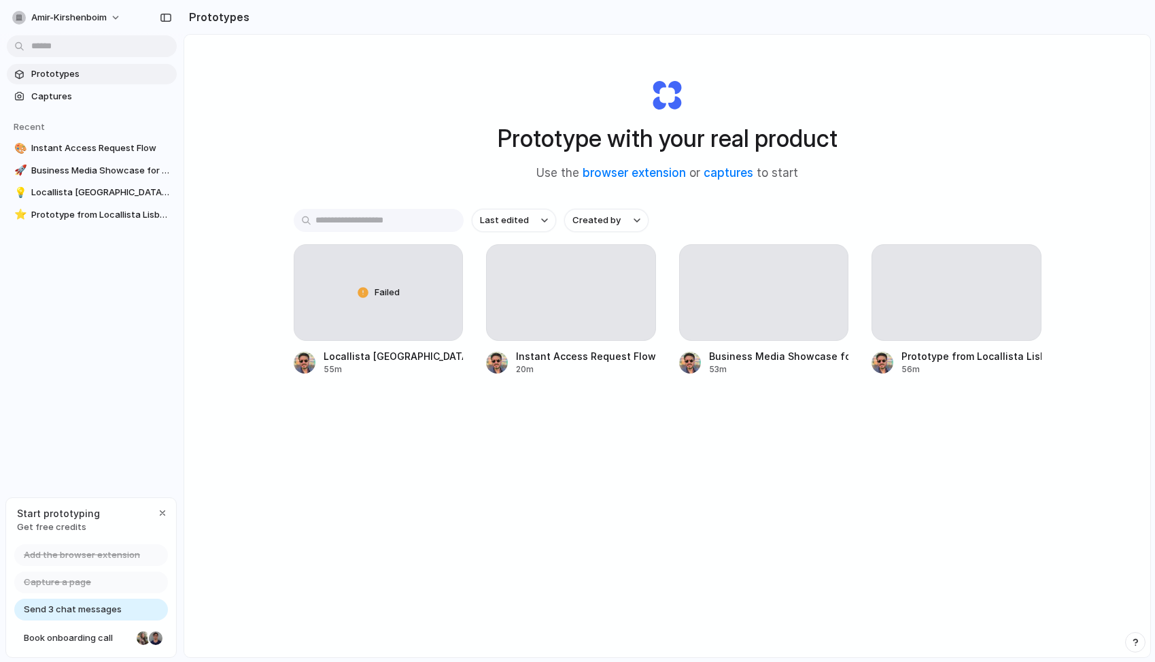
click at [100, 513] on div "Start prototyping Get free credits" at bounding box center [91, 520] width 170 height 44
click at [65, 526] on span "Get free credits" at bounding box center [58, 527] width 83 height 14
click at [109, 14] on button "amir-kirshenboim" at bounding box center [67, 18] width 121 height 22
click at [65, 47] on span "Settings" at bounding box center [49, 48] width 37 height 14
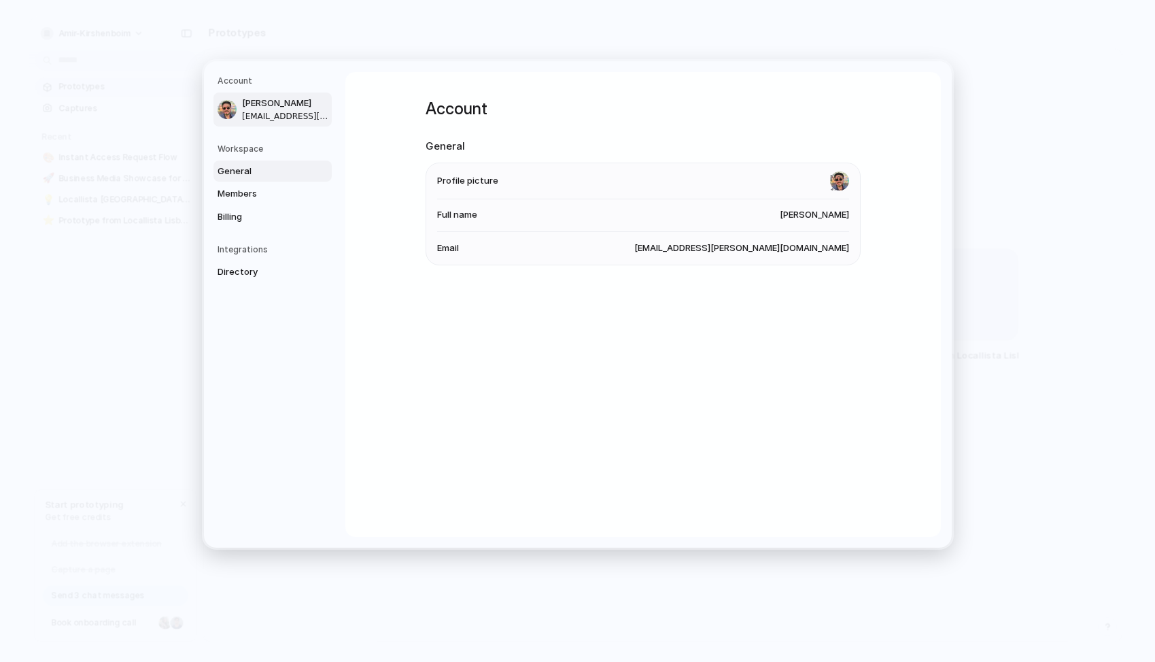
click at [246, 170] on span "General" at bounding box center [261, 172] width 87 height 14
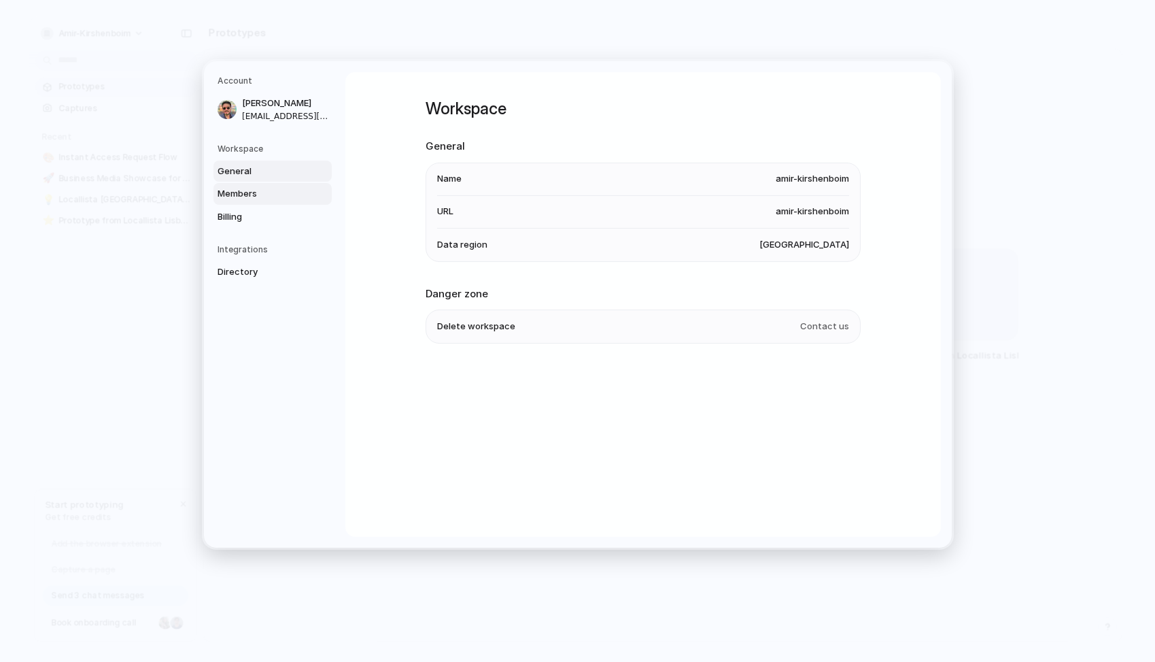
click at [247, 192] on span "Members" at bounding box center [261, 194] width 87 height 14
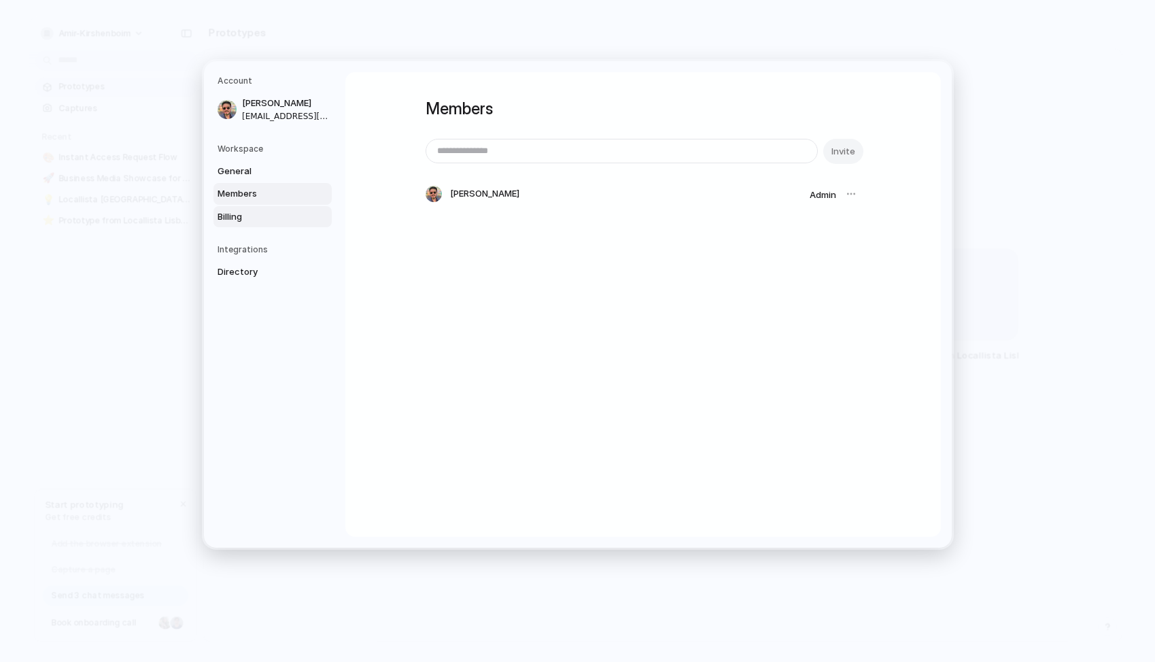
click at [244, 216] on span "Billing" at bounding box center [261, 217] width 87 height 14
